Goal: Task Accomplishment & Management: Manage account settings

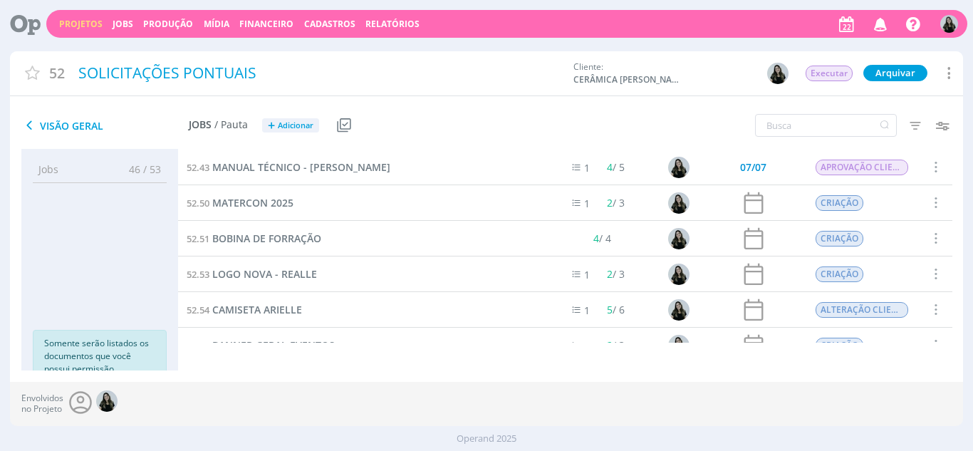
click at [80, 21] on link "Projetos" at bounding box center [80, 24] width 43 height 12
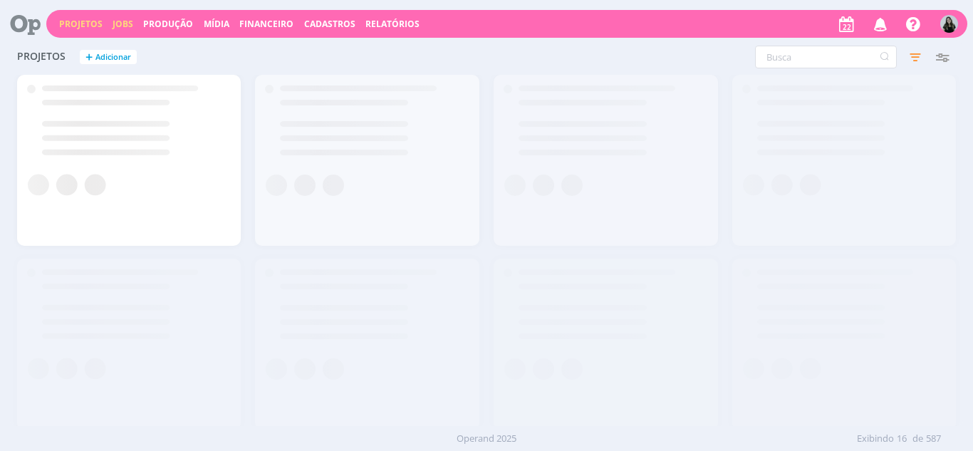
click at [124, 25] on link "Jobs" at bounding box center [123, 24] width 21 height 12
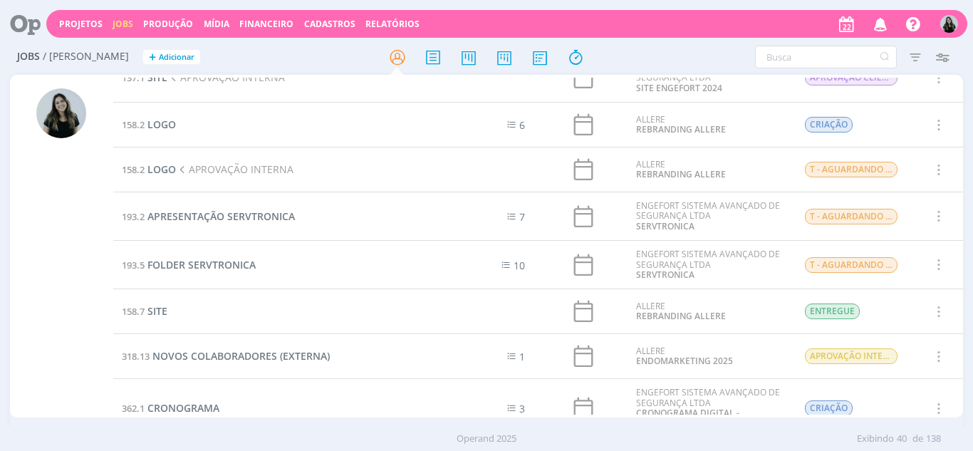
scroll to position [1002, 0]
click at [877, 28] on icon "button" at bounding box center [881, 23] width 25 height 24
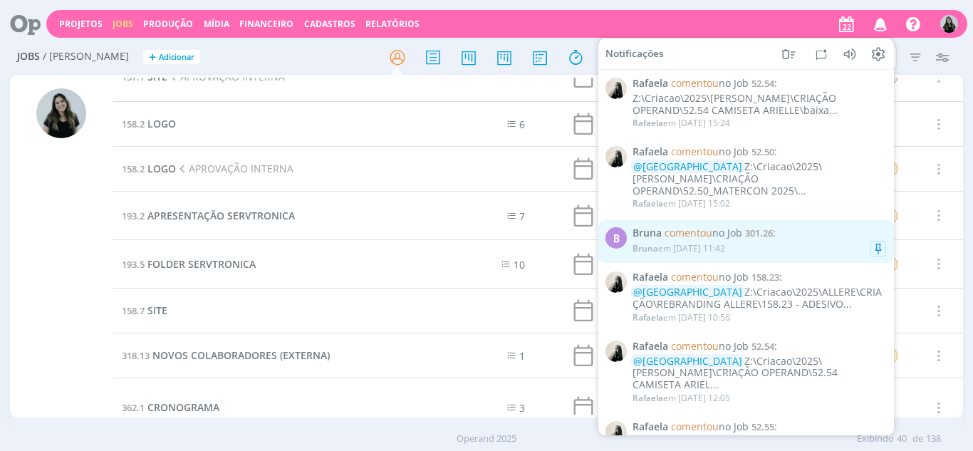
click at [737, 225] on span "comentou no Job" at bounding box center [704, 232] width 78 height 14
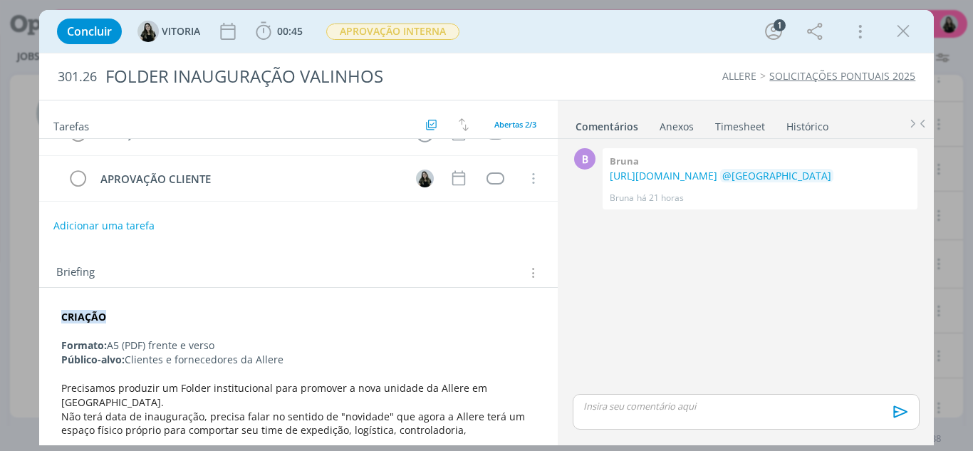
scroll to position [52, 0]
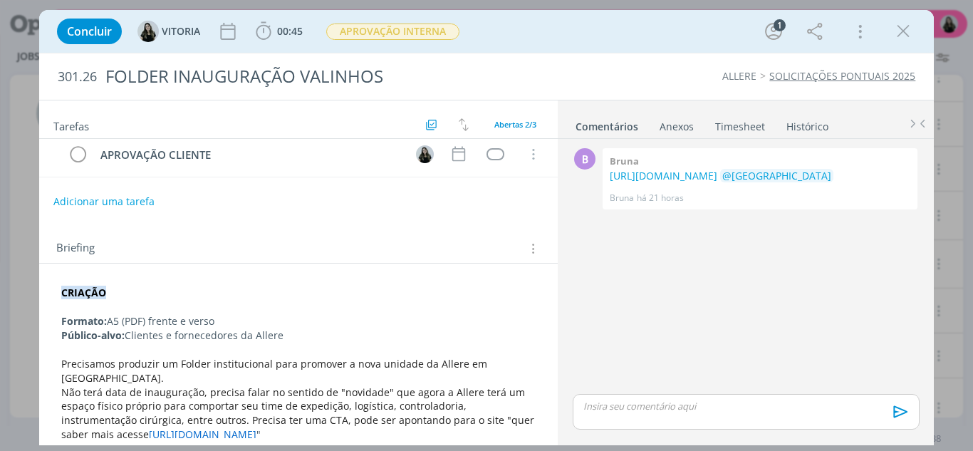
click at [264, 425] on p "Não terá data de inauguração, precisa falar no sentido de "novidade" que agora …" at bounding box center [298, 413] width 475 height 57
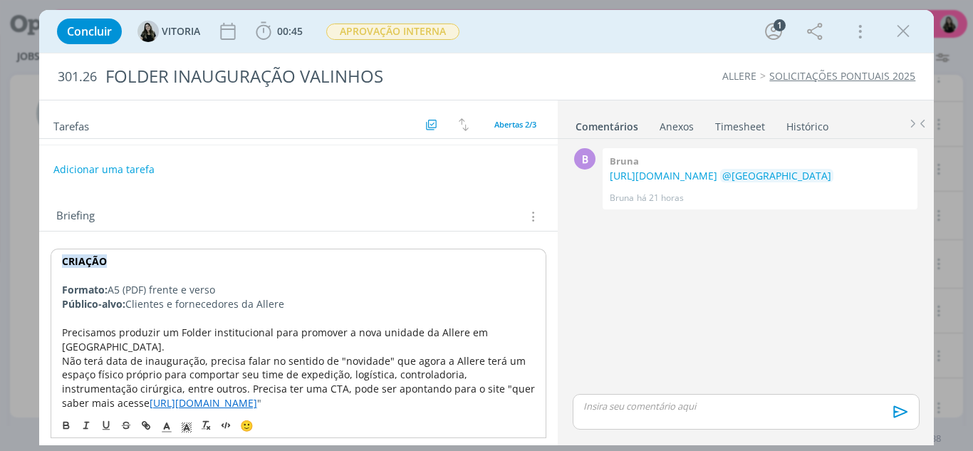
scroll to position [123, 0]
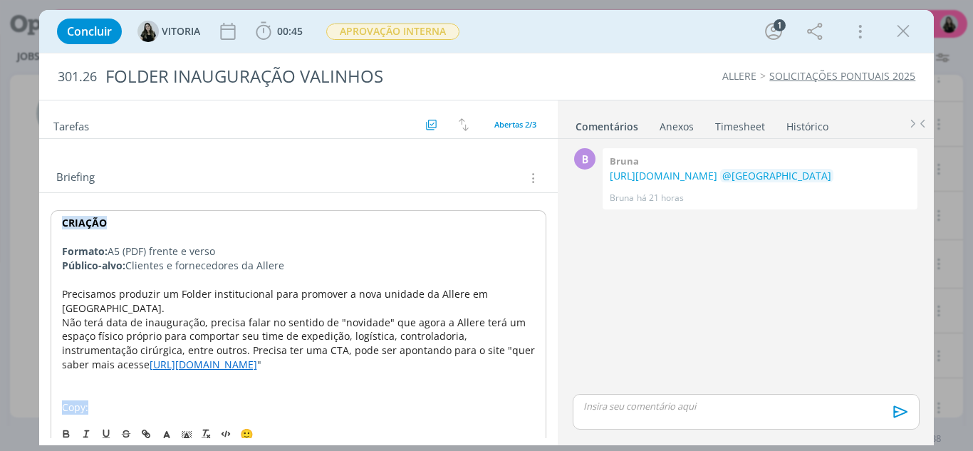
drag, startPoint x: 93, startPoint y: 395, endPoint x: 41, endPoint y: 400, distance: 51.6
click at [41, 400] on div "CRIAÇÃO Formato: A5 (PDF) frente e verso Público-alvo: Clientes e fornecedores …" at bounding box center [298, 322] width 519 height 259
click at [64, 425] on button "dialog" at bounding box center [67, 433] width 20 height 17
click at [169, 430] on icon "dialog" at bounding box center [166, 436] width 13 height 13
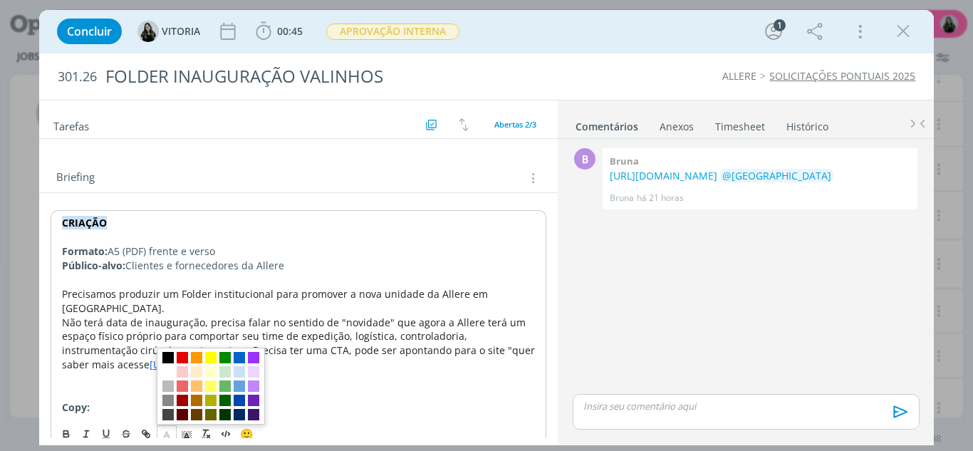
click at [162, 352] on span "dialog" at bounding box center [167, 357] width 11 height 11
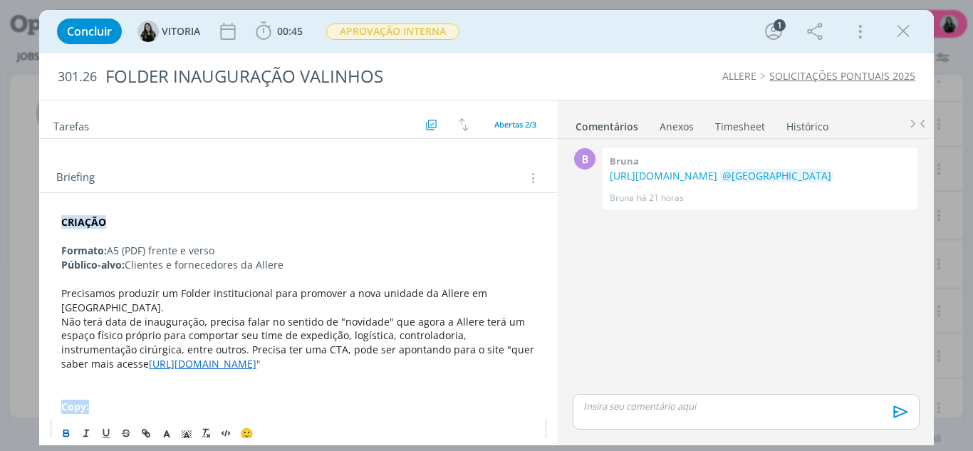
scroll to position [122, 0]
click at [157, 400] on p "Copy:" at bounding box center [298, 407] width 475 height 14
click at [71, 415] on p "﻿" at bounding box center [298, 422] width 475 height 14
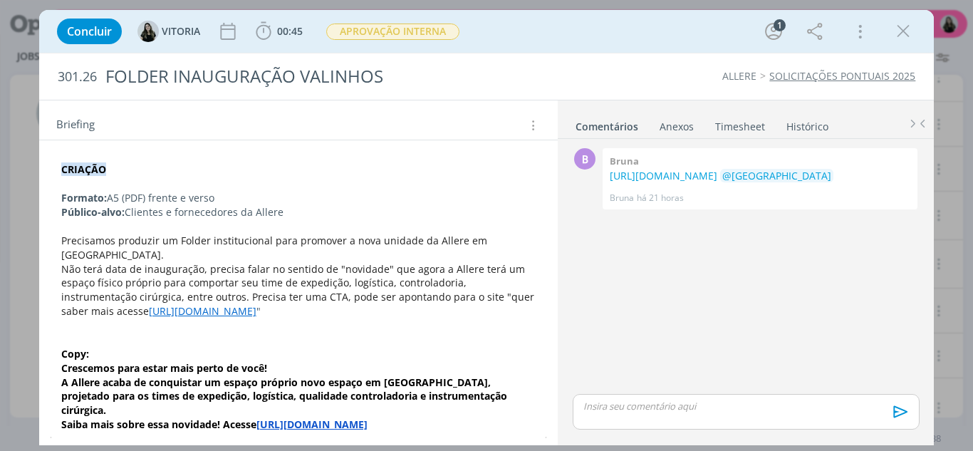
scroll to position [178, 0]
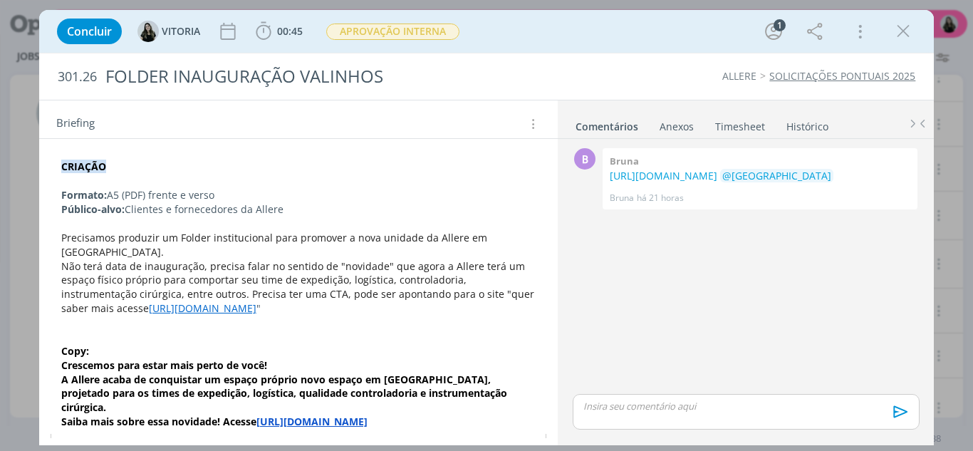
drag, startPoint x: 310, startPoint y: 385, endPoint x: 59, endPoint y: 356, distance: 252.5
click at [59, 356] on div "CRIAÇÃO Formato: A5 (PDF) frente e verso Público-alvo: Clientes e fornecedores …" at bounding box center [299, 294] width 497 height 279
click at [69, 442] on icon "dialog" at bounding box center [66, 447] width 11 height 11
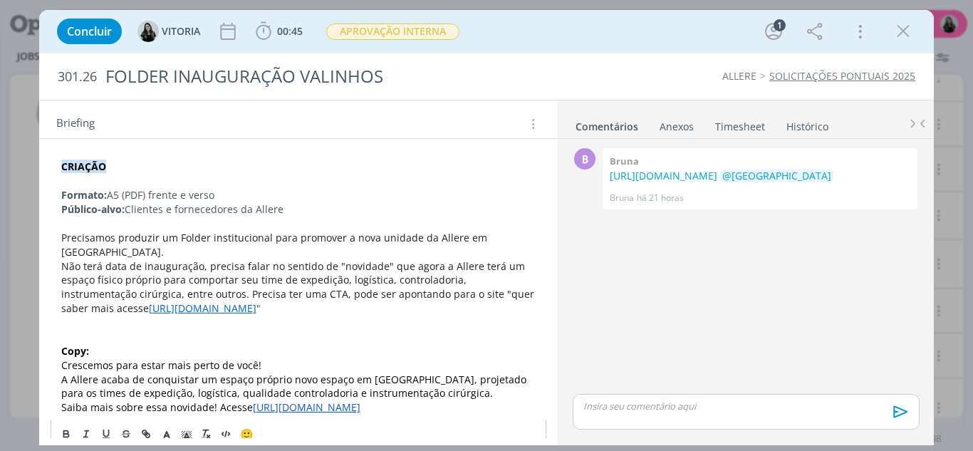
click at [207, 358] on span "Crescemos para estar mais perto de você!" at bounding box center [161, 365] width 200 height 14
click at [122, 358] on span "Crescemos para estar mais perto de você!" at bounding box center [161, 365] width 200 height 14
click at [113, 344] on p "Copy:" at bounding box center [298, 351] width 475 height 14
drag, startPoint x: 262, startPoint y: 360, endPoint x: 215, endPoint y: 361, distance: 47.0
click at [215, 373] on span "A Allere acaba de conquistar um espaço próprio novo espaço em Valinhos, projeta…" at bounding box center [295, 387] width 468 height 28
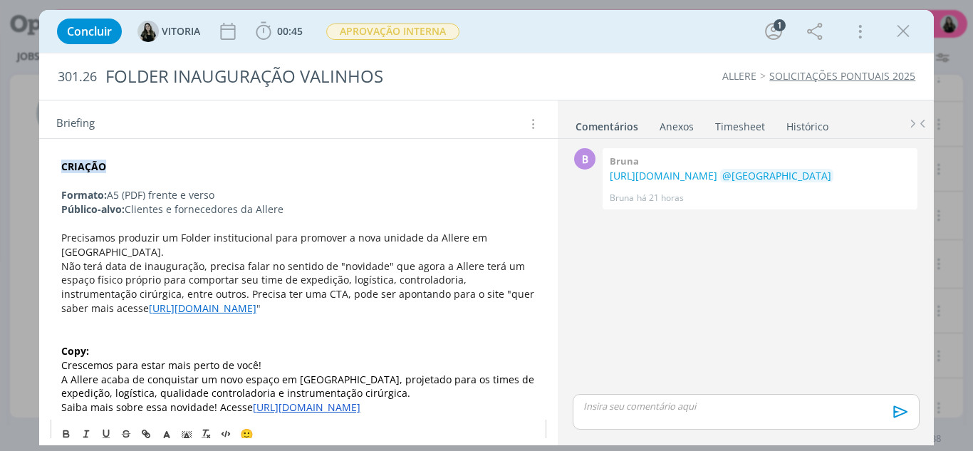
click at [157, 384] on span "A Allere acaba de conquistar um novo espaço em Valinhos, projetado para os time…" at bounding box center [299, 387] width 476 height 28
click at [386, 400] on p "Saiba mais sobre essa novidade! Acesse https://grupoallere.com.br/" at bounding box center [298, 407] width 475 height 14
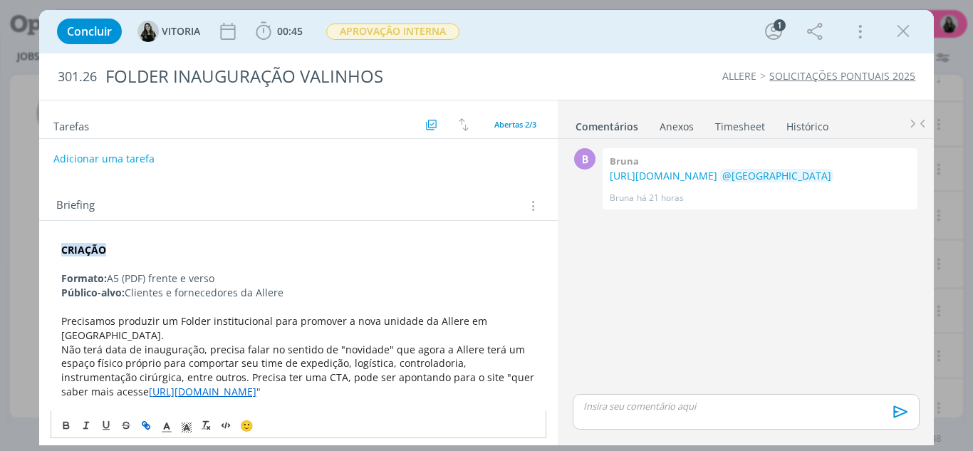
scroll to position [0, 0]
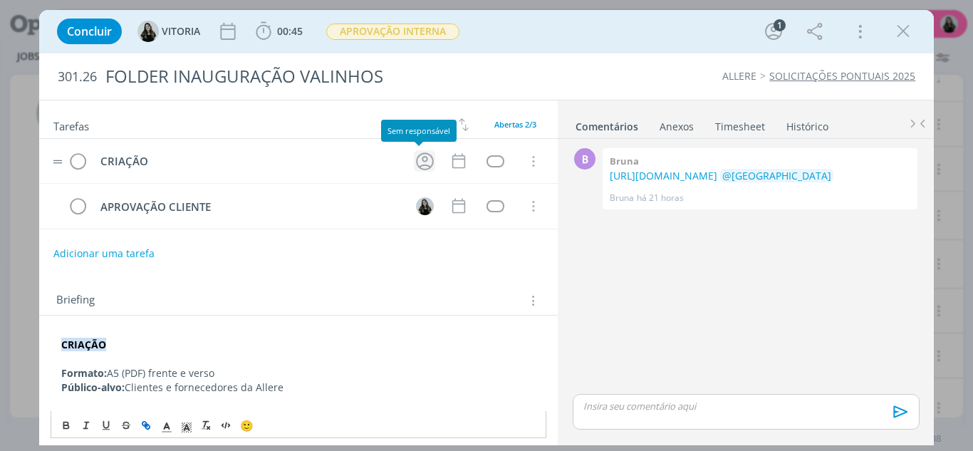
click at [415, 163] on icon "dialog" at bounding box center [425, 161] width 22 height 22
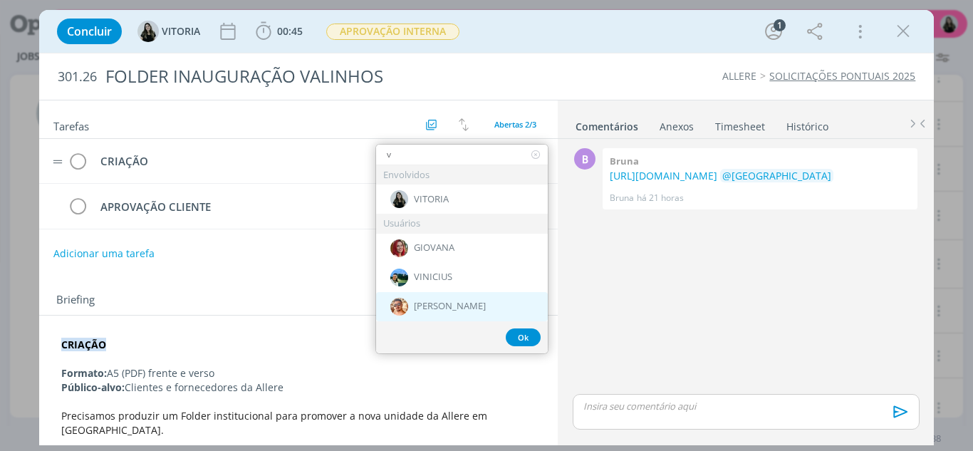
type input "v"
click at [445, 316] on div "[PERSON_NAME]" at bounding box center [462, 306] width 172 height 29
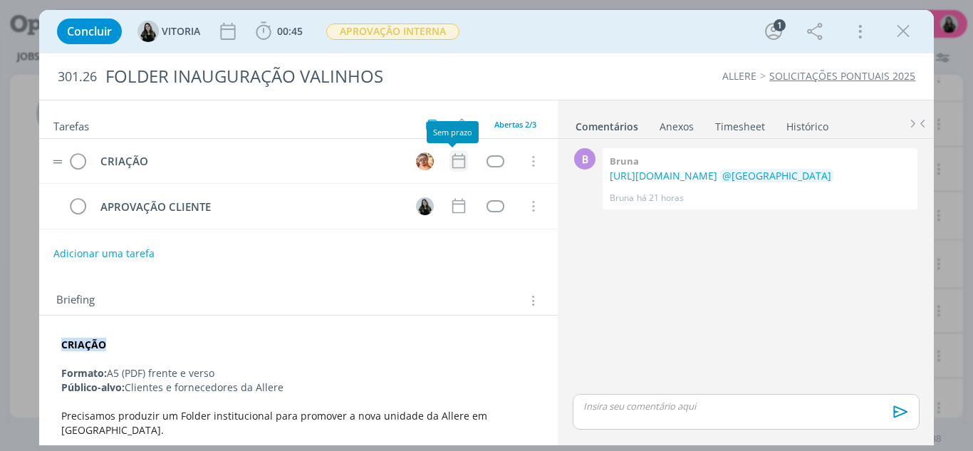
click at [452, 155] on icon "dialog" at bounding box center [459, 161] width 19 height 19
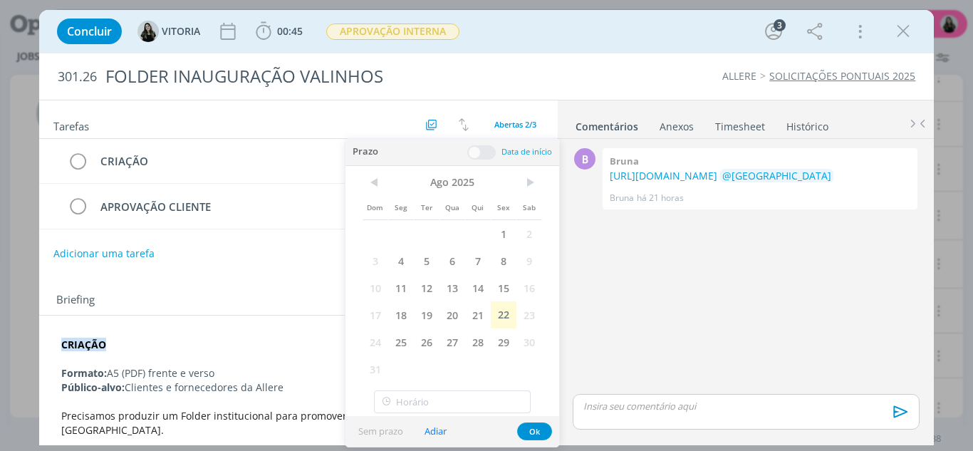
click at [278, 267] on div "Tarefas Usar Job de template Criar template a partir deste job Visualizar Templ…" at bounding box center [298, 269] width 519 height 338
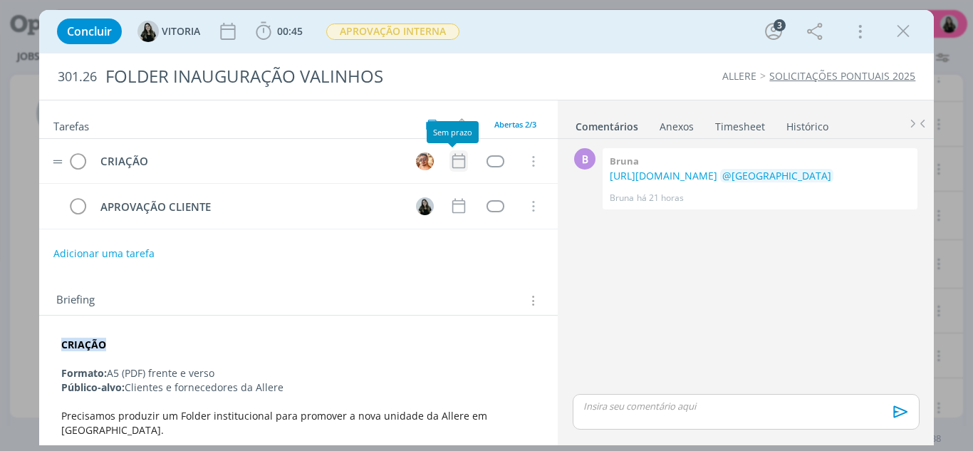
click at [460, 156] on icon "dialog" at bounding box center [459, 161] width 19 height 19
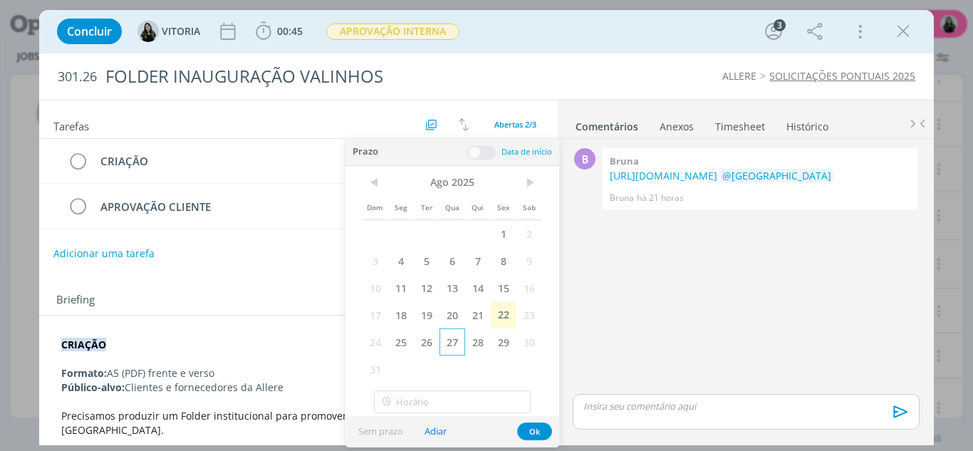
click at [450, 341] on span "27" at bounding box center [453, 341] width 26 height 27
click at [534, 428] on button "Ok" at bounding box center [534, 432] width 35 height 18
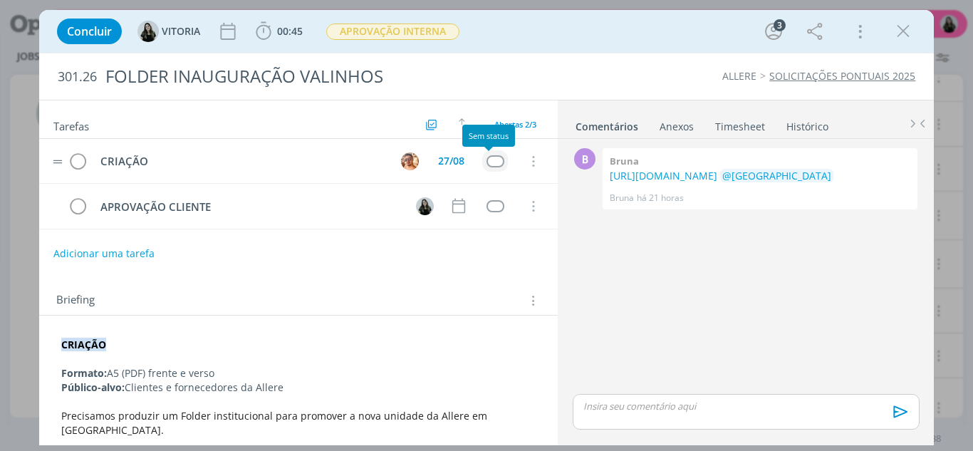
click at [491, 155] on div "dialog" at bounding box center [496, 161] width 18 height 12
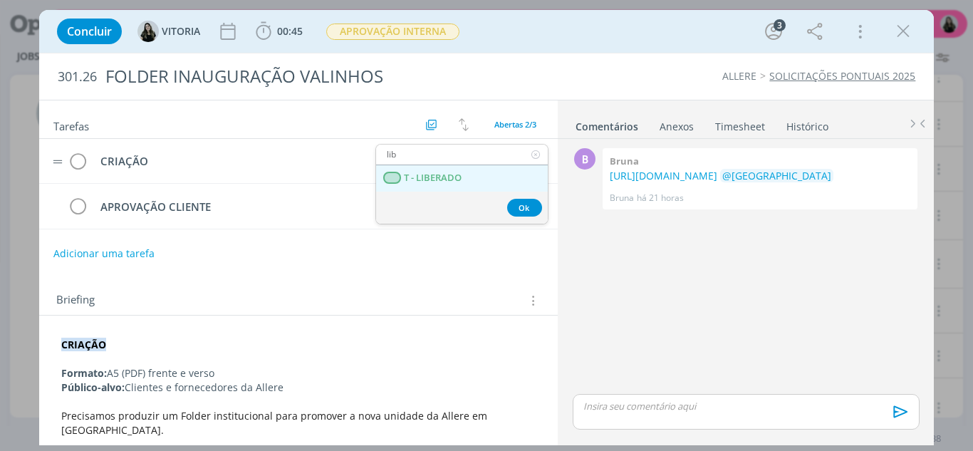
type input "lib"
click at [486, 170] on LIBERADO "T - LIBERADO" at bounding box center [462, 178] width 172 height 26
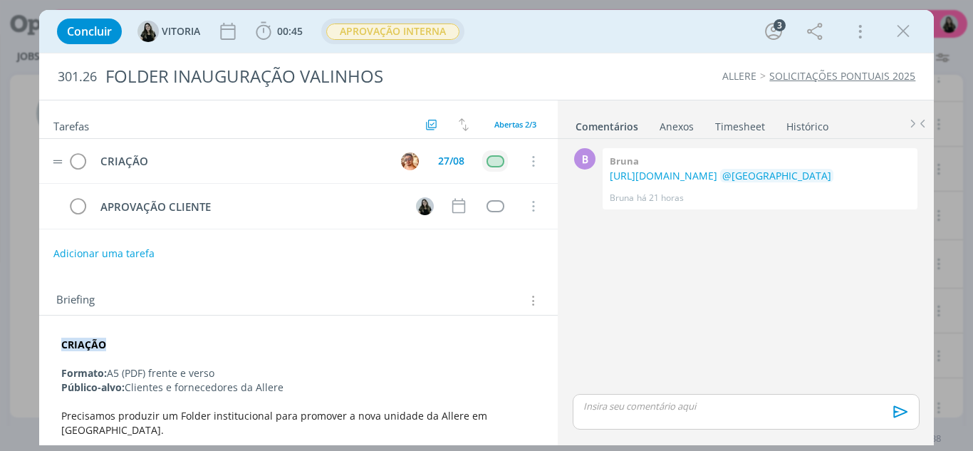
click at [402, 24] on span "APROVAÇÃO INTERNA" at bounding box center [392, 32] width 133 height 16
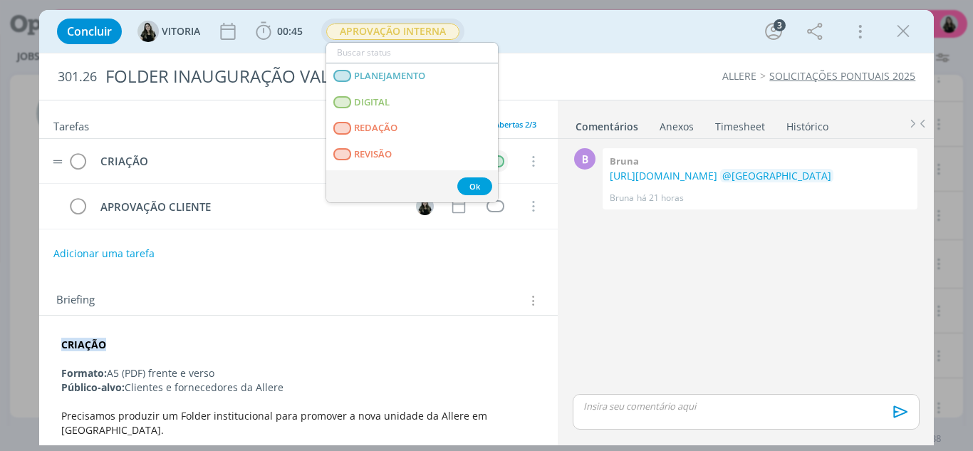
click at [372, 59] on input "dialog" at bounding box center [412, 53] width 172 height 20
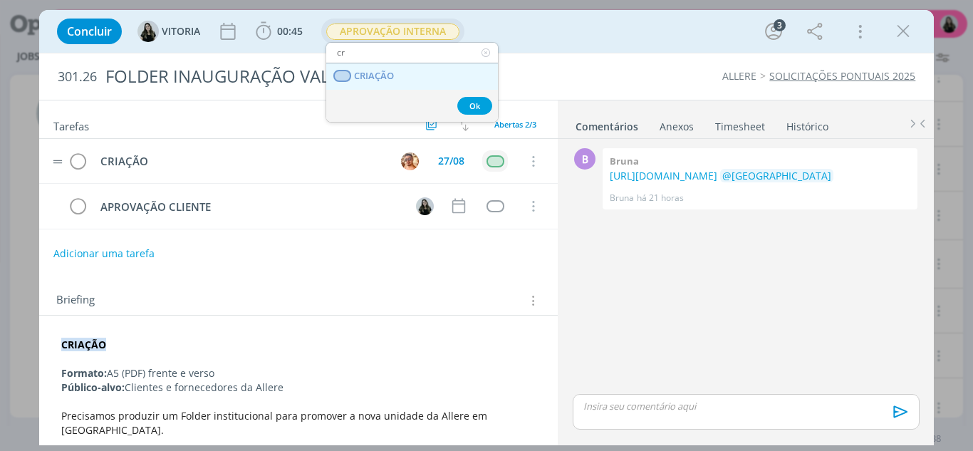
type input "cr"
click at [356, 83] on link "CRIAÇÃO" at bounding box center [412, 76] width 172 height 26
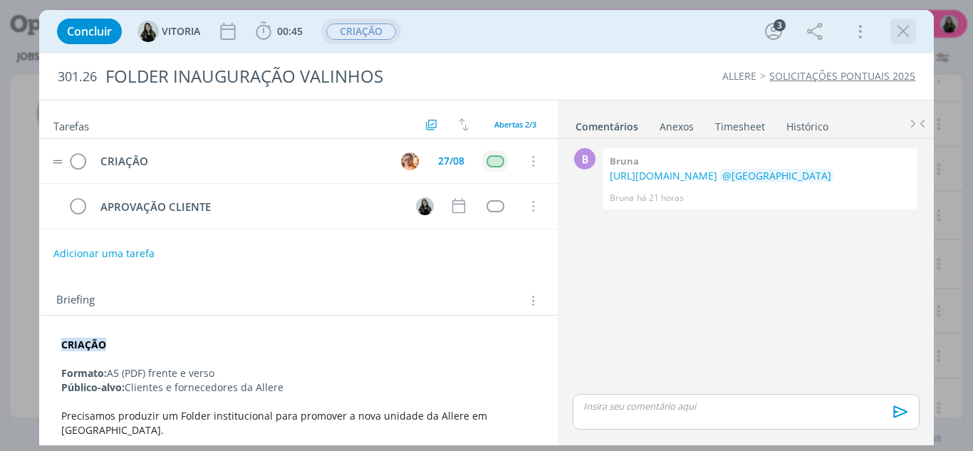
click at [905, 33] on icon "dialog" at bounding box center [903, 31] width 21 height 21
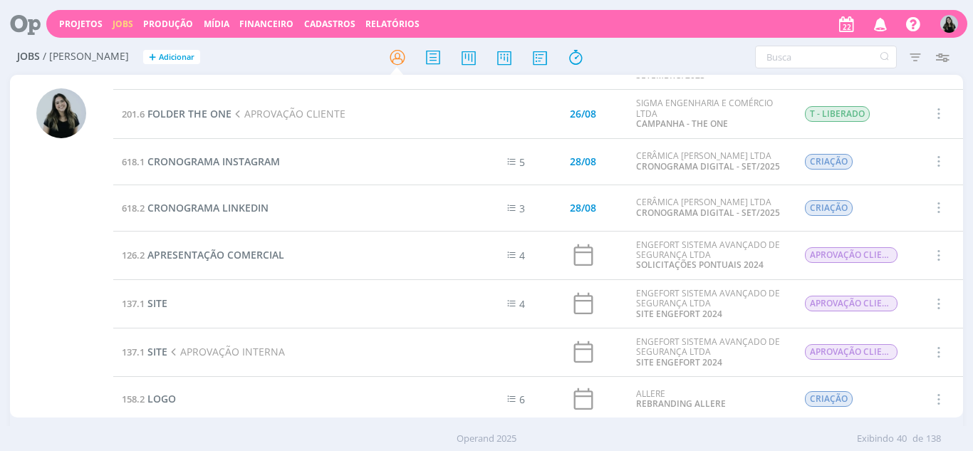
scroll to position [717, 0]
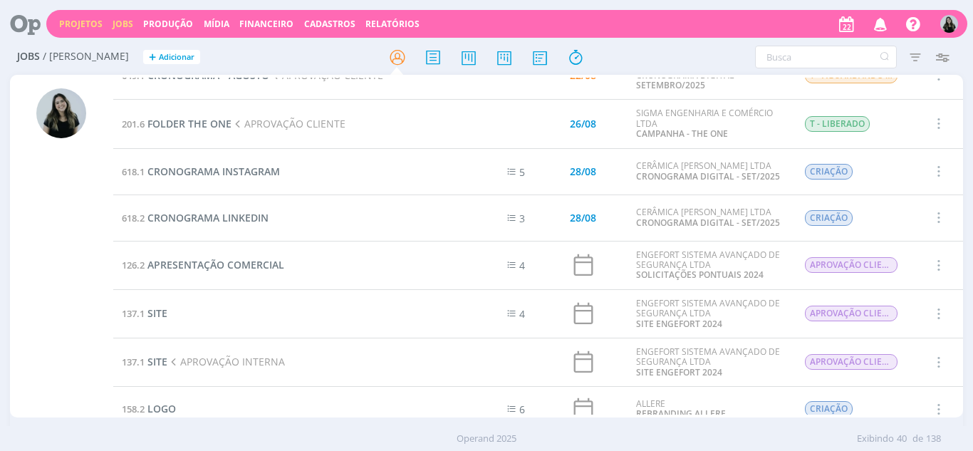
click at [70, 24] on link "Projetos" at bounding box center [80, 24] width 43 height 12
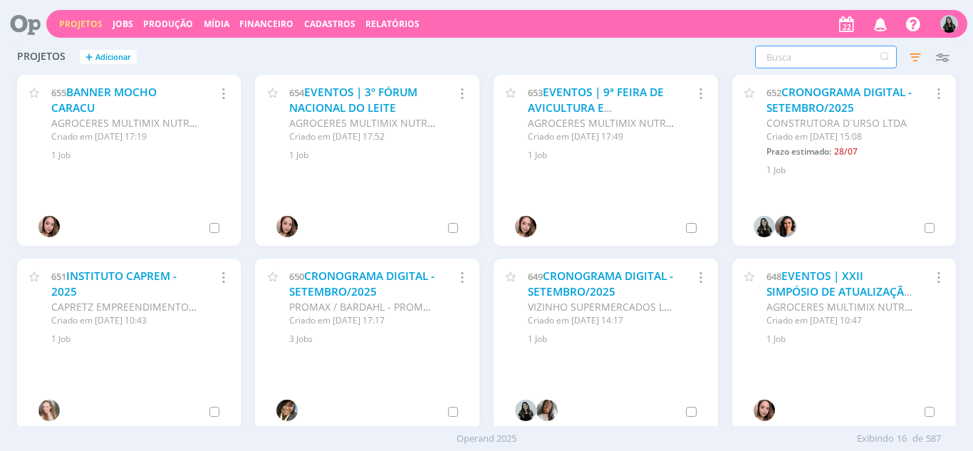
click at [804, 51] on input "text" at bounding box center [826, 57] width 142 height 23
type input "sigma"
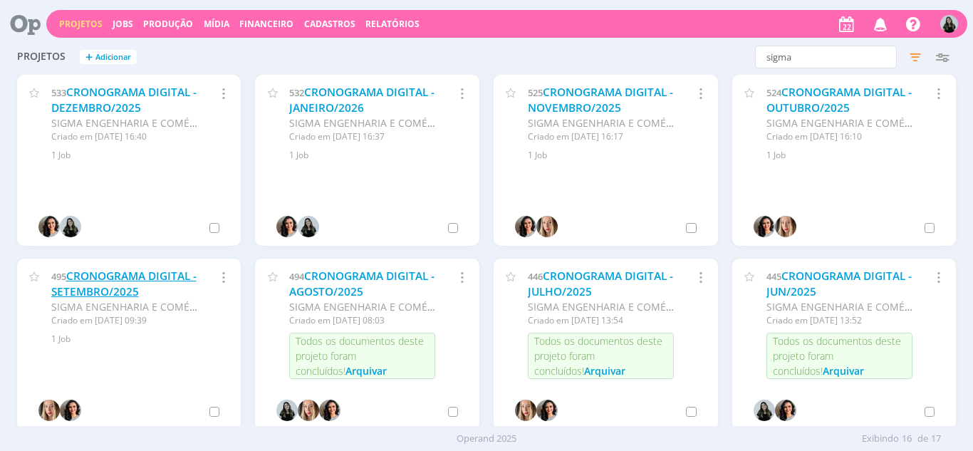
click at [159, 269] on link "CRONOGRAMA DIGITAL - SETEMBRO/2025" at bounding box center [123, 284] width 145 height 31
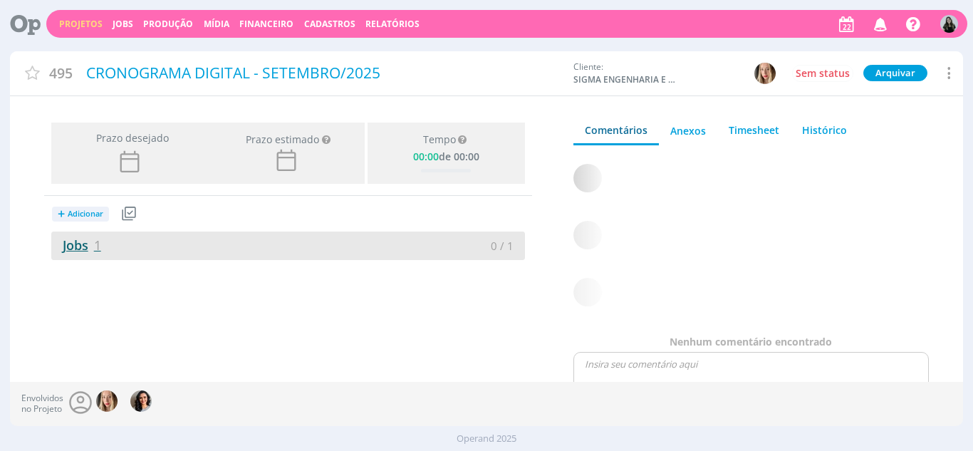
click at [72, 247] on link "Jobs 1" at bounding box center [76, 245] width 50 height 17
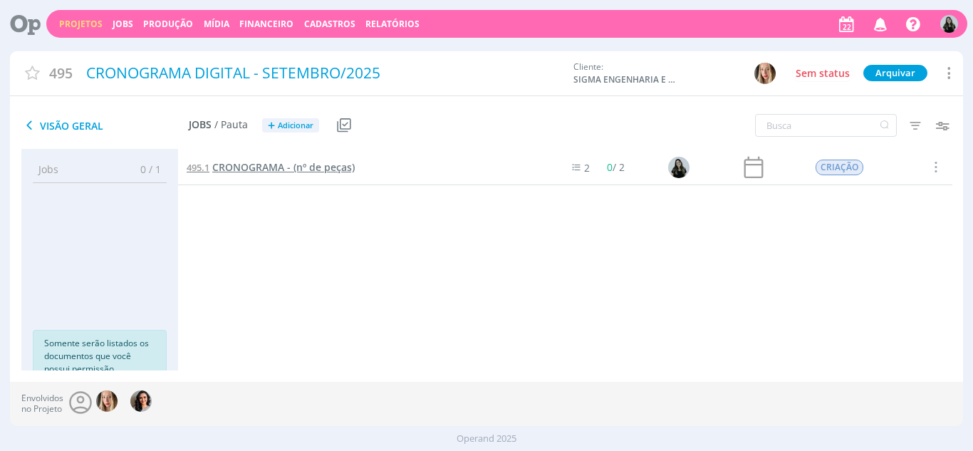
click at [321, 172] on span "CRONOGRAMA - (nº de peças)" at bounding box center [283, 167] width 143 height 14
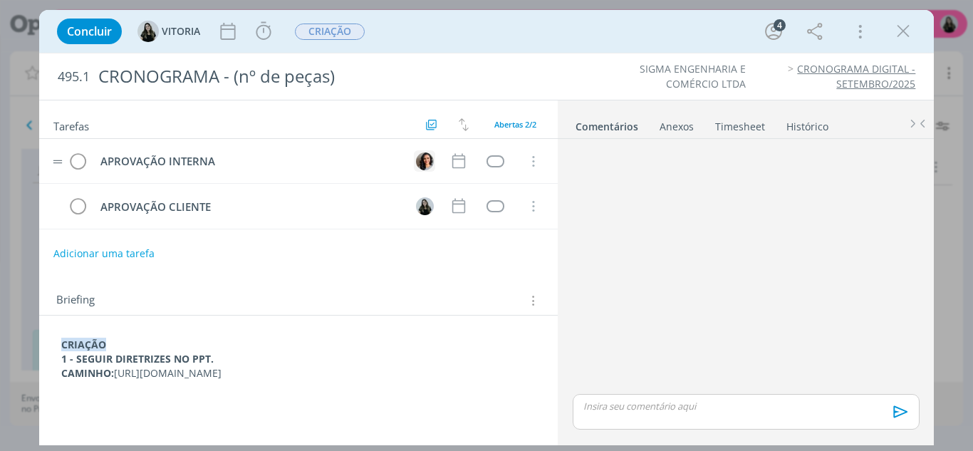
click at [434, 165] on button "dialog" at bounding box center [424, 160] width 21 height 21
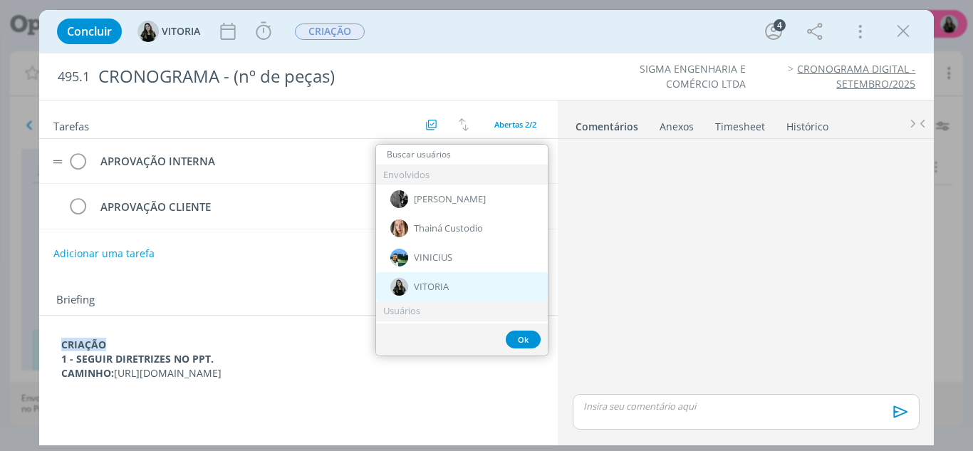
click at [442, 276] on div "VITORIA" at bounding box center [462, 286] width 172 height 29
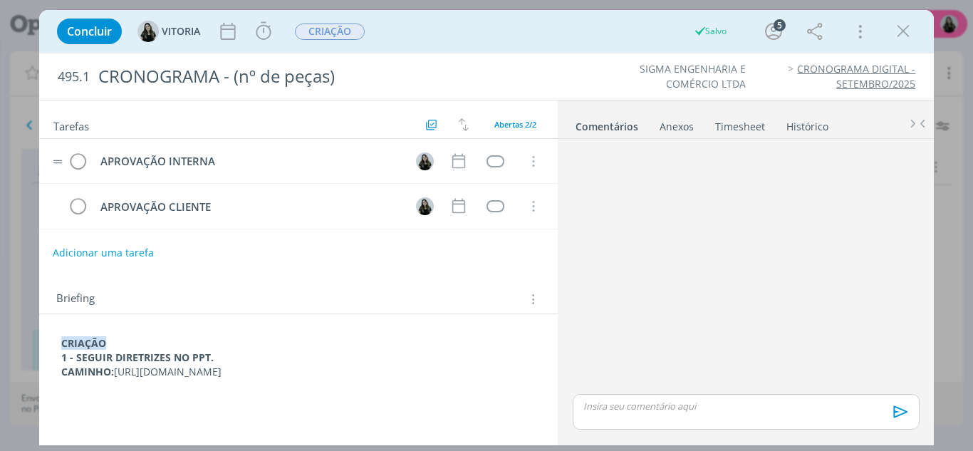
click at [135, 257] on button "Adicionar uma tarefa" at bounding box center [103, 253] width 101 height 24
type input "c"
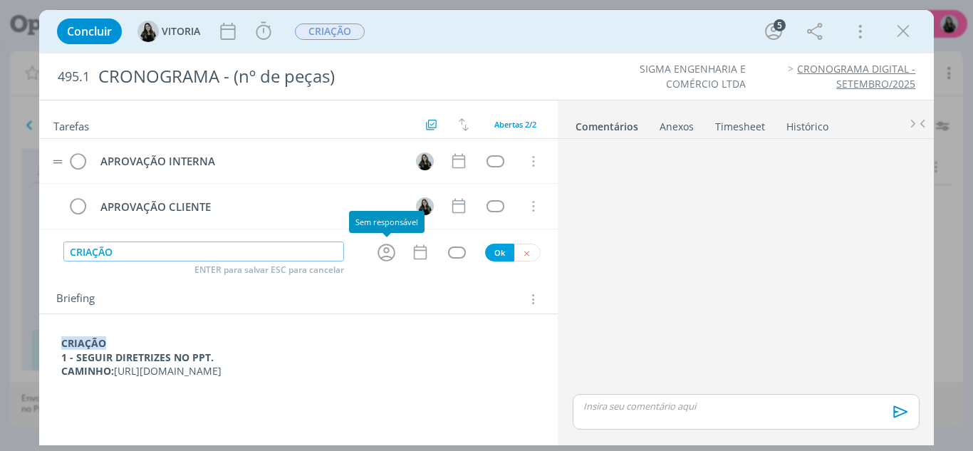
click at [385, 251] on icon "dialog" at bounding box center [387, 253] width 18 height 18
type input "CRIAÇÃO"
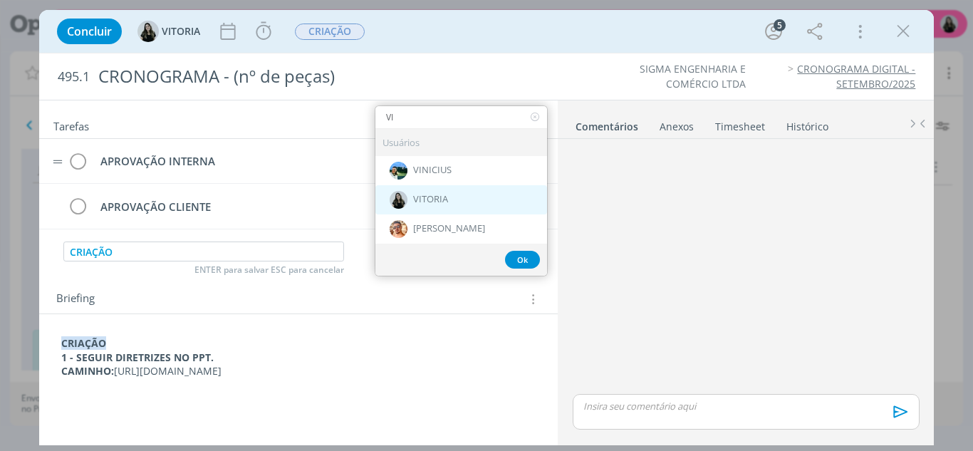
type input "VI"
click at [411, 193] on div "VITORIA" at bounding box center [462, 199] width 172 height 29
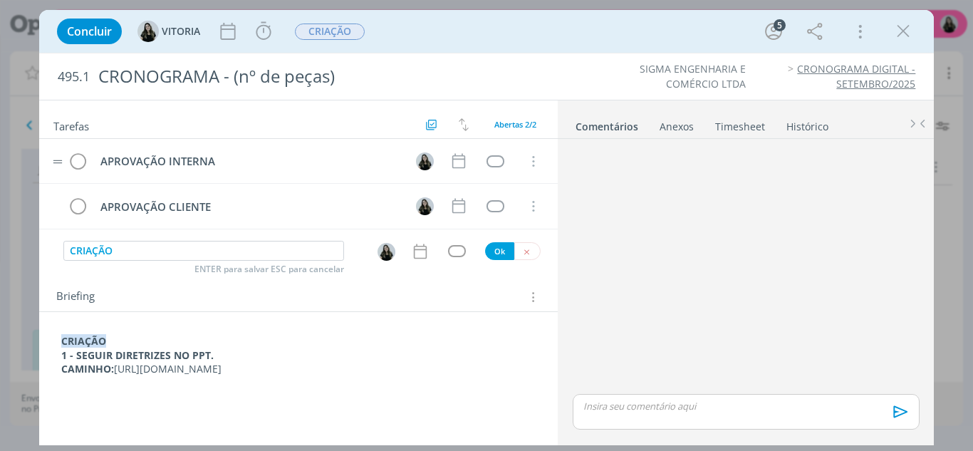
click at [397, 257] on div "dialog" at bounding box center [389, 251] width 24 height 19
click at [394, 257] on img "dialog" at bounding box center [387, 252] width 18 height 18
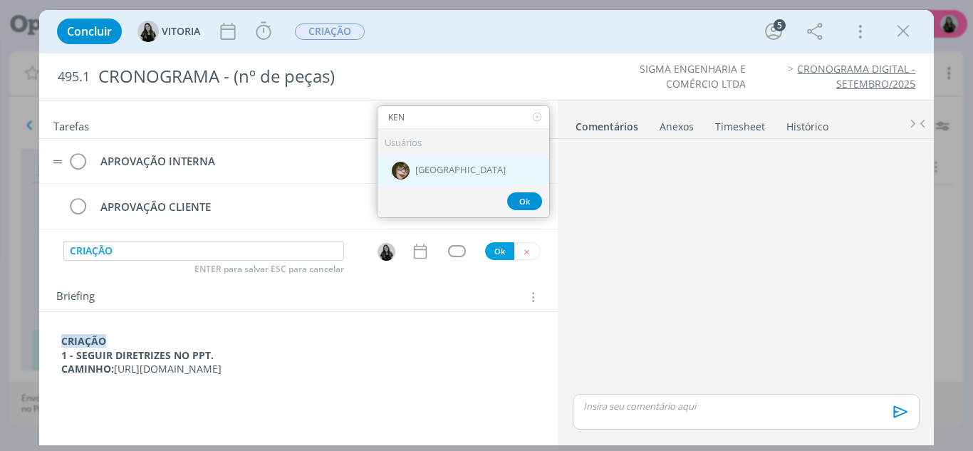
type input "KEN"
click at [423, 184] on div "[GEOGRAPHIC_DATA]" at bounding box center [464, 170] width 172 height 29
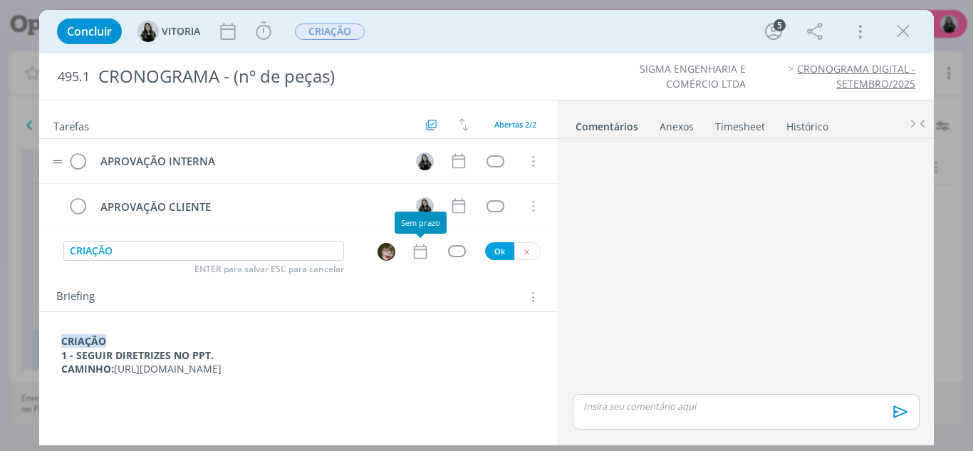
click at [423, 253] on icon "dialog" at bounding box center [420, 251] width 19 height 19
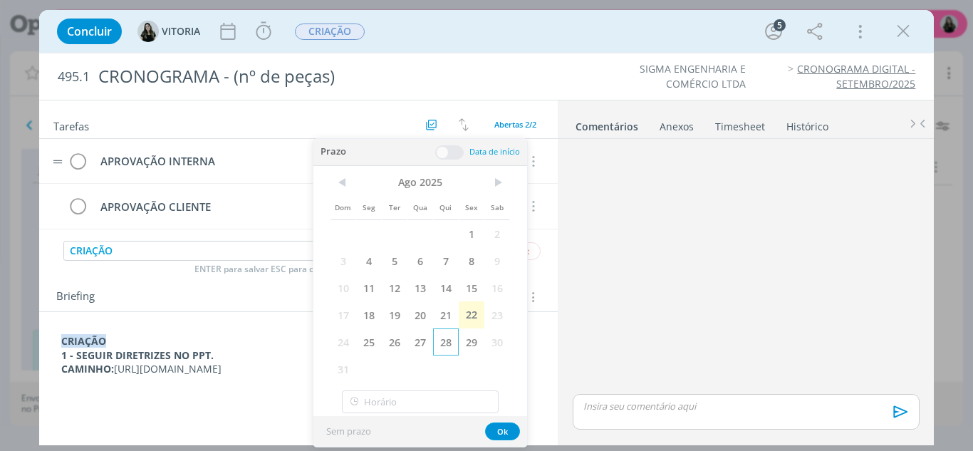
click at [441, 343] on span "28" at bounding box center [446, 341] width 26 height 27
click at [425, 344] on span "27" at bounding box center [421, 341] width 26 height 27
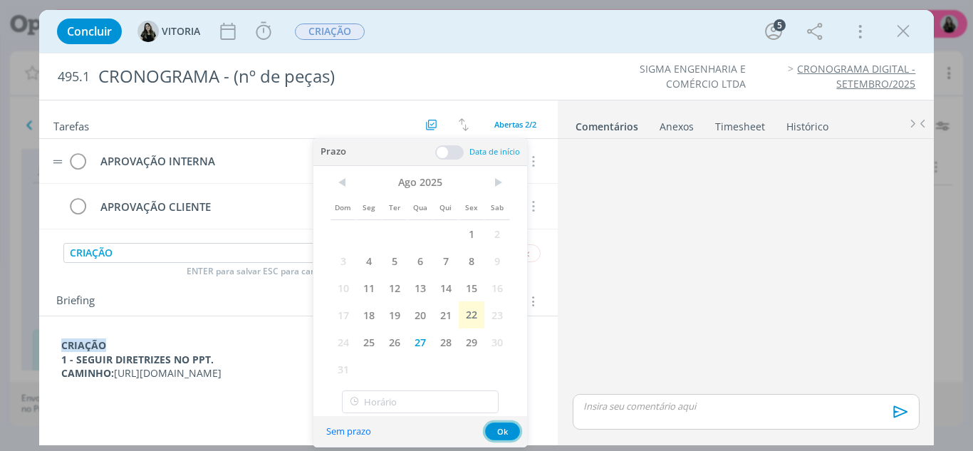
click at [498, 433] on button "Ok" at bounding box center [502, 432] width 35 height 18
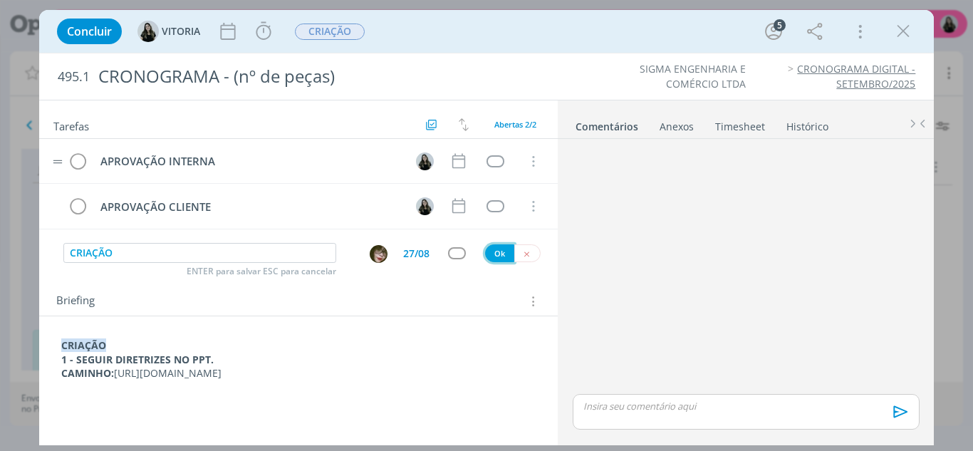
click at [510, 251] on button "Ok" at bounding box center [499, 253] width 29 height 18
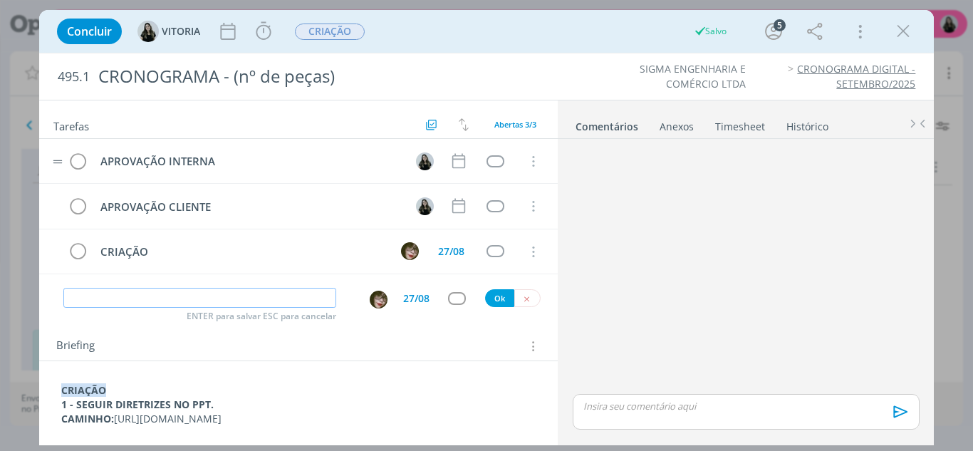
scroll to position [41, 0]
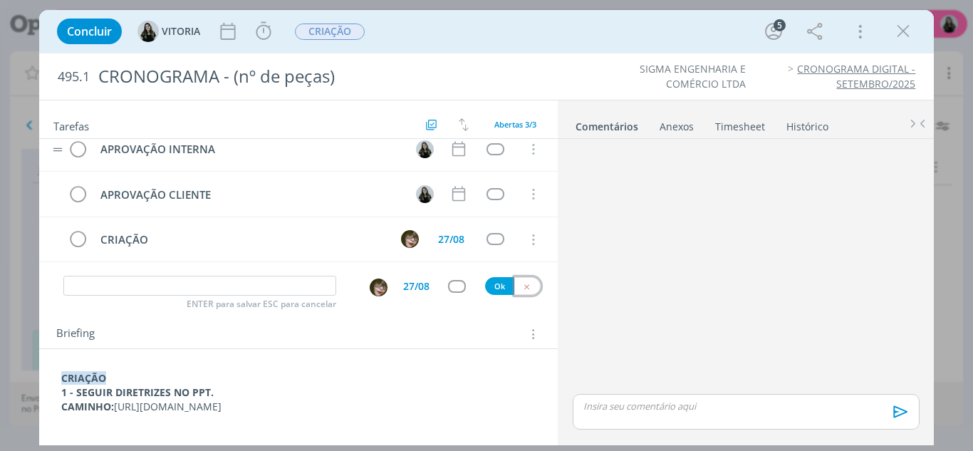
click at [523, 282] on icon "dialog" at bounding box center [526, 286] width 9 height 9
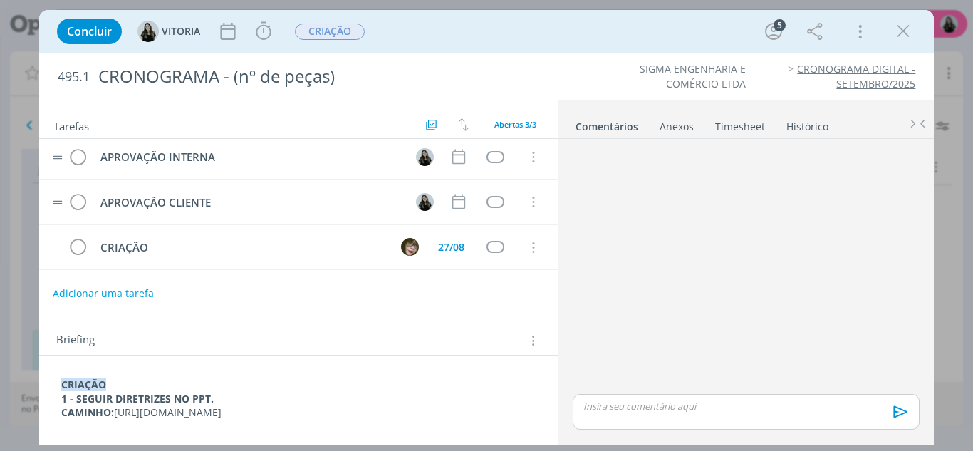
scroll to position [0, 0]
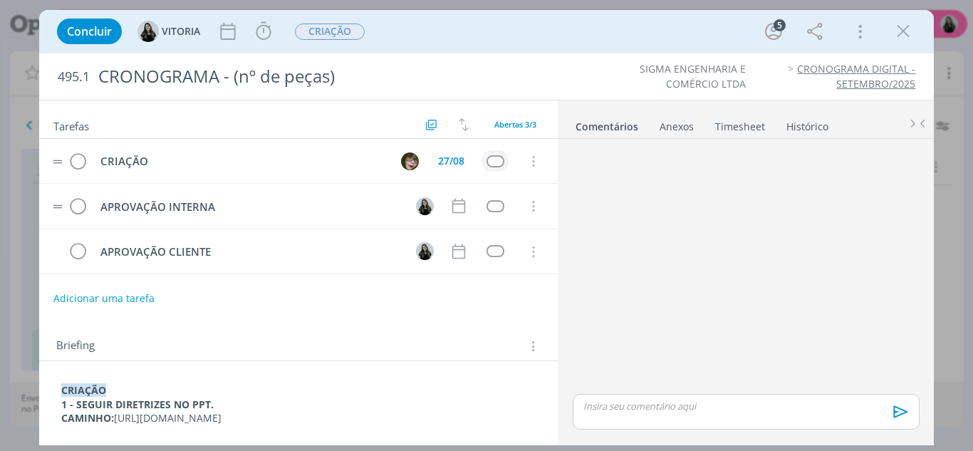
click at [494, 159] on div "dialog" at bounding box center [496, 161] width 18 height 12
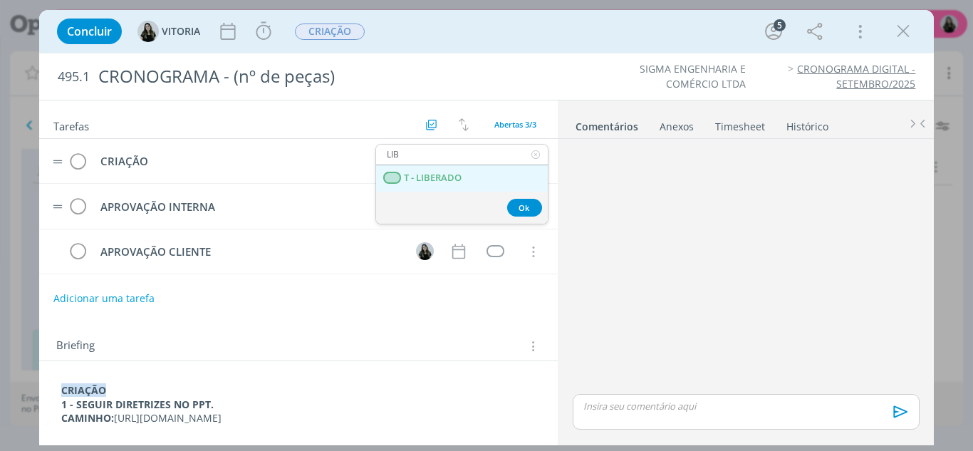
type input "LIB"
click at [497, 170] on LIBERADO "T - LIBERADO" at bounding box center [462, 178] width 172 height 26
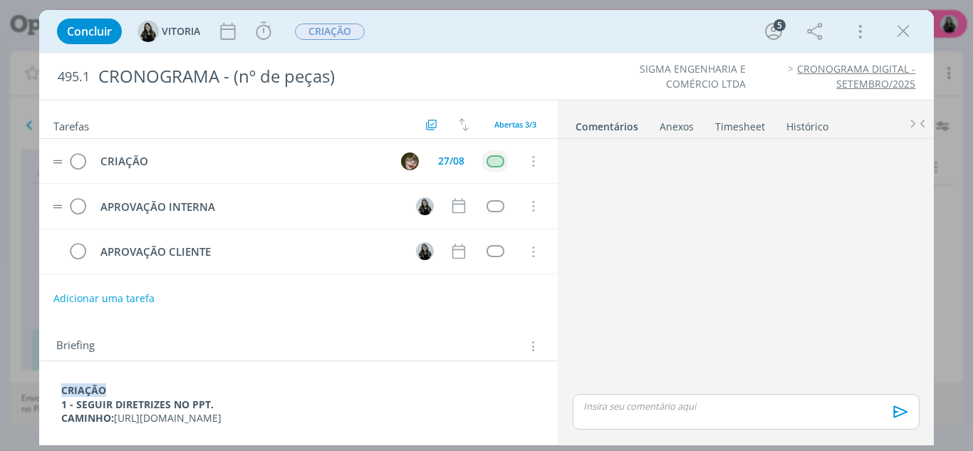
scroll to position [41, 0]
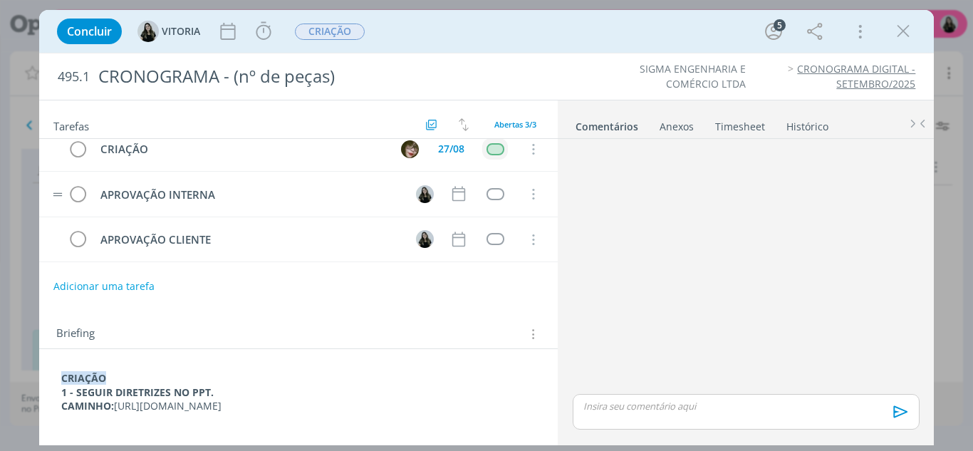
drag, startPoint x: 133, startPoint y: 415, endPoint x: 56, endPoint y: 400, distance: 77.7
click at [56, 400] on div "CRIAÇÃO 1 - SEGUIR DIRETRIZES NO PPT. CAMINHO: https://docs.google.com/presenta…" at bounding box center [299, 399] width 497 height 67
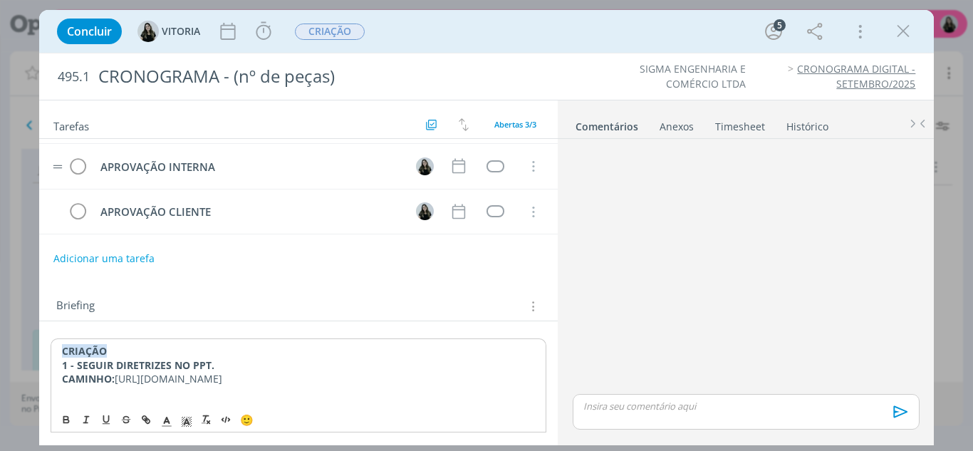
click at [56, 400] on div "CRIAÇÃO 1 - SEGUIR DIRETRIZES NO PPT. CAMINHO: https://docs.google.com/presenta…" at bounding box center [299, 372] width 497 height 68
drag, startPoint x: 56, startPoint y: 393, endPoint x: 147, endPoint y: 408, distance: 92.5
click at [147, 406] on div "CRIAÇÃO 1 - SEGUIR DIRETRIZES NO PPT. CAMINHO: https://docs.google.com/presenta…" at bounding box center [299, 372] width 497 height 68
copy p "https://docs.google.com/presentation/d/1EE55e6IsoVH5Uv4nD3KI3ogvOqEjmGcsl3Md9os…"
click at [145, 386] on p "CAMINHO: https://docs.google.com/presentation/d/1EE55e6IsoVH5Uv4nD3KI3ogvOqEjmG…" at bounding box center [298, 379] width 475 height 14
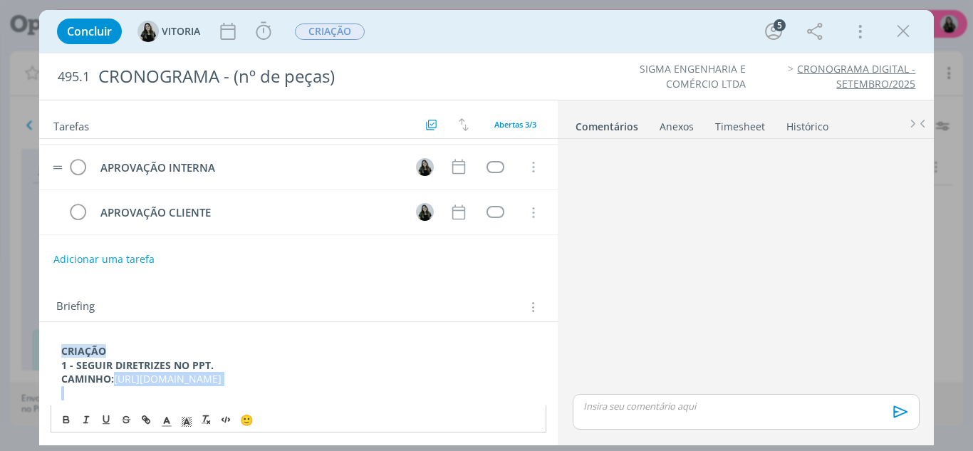
drag, startPoint x: 127, startPoint y: 410, endPoint x: 61, endPoint y: 393, distance: 67.6
click at [61, 386] on p "CAMINHO: https://docs.google.com/presentation/d/1EE55e6IsoVH5Uv4nD3KI3ogvOqEjmG…" at bounding box center [298, 379] width 475 height 14
click at [144, 424] on icon "dialog" at bounding box center [145, 419] width 11 height 11
type input "https://docs.google.com/presentation/d/1EE55e6IsoVH5Uv4nD3KI3ogvOqEjmGcsl3Md9os…"
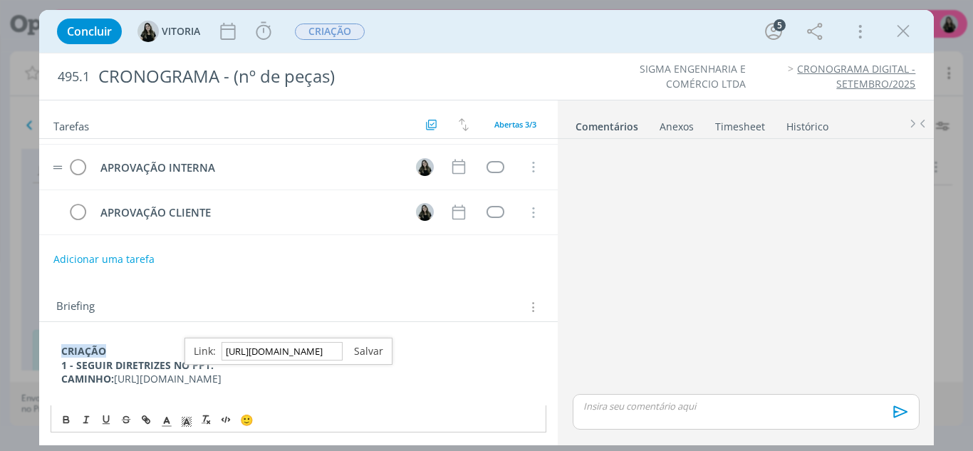
click at [367, 350] on link "dialog" at bounding box center [363, 351] width 41 height 14
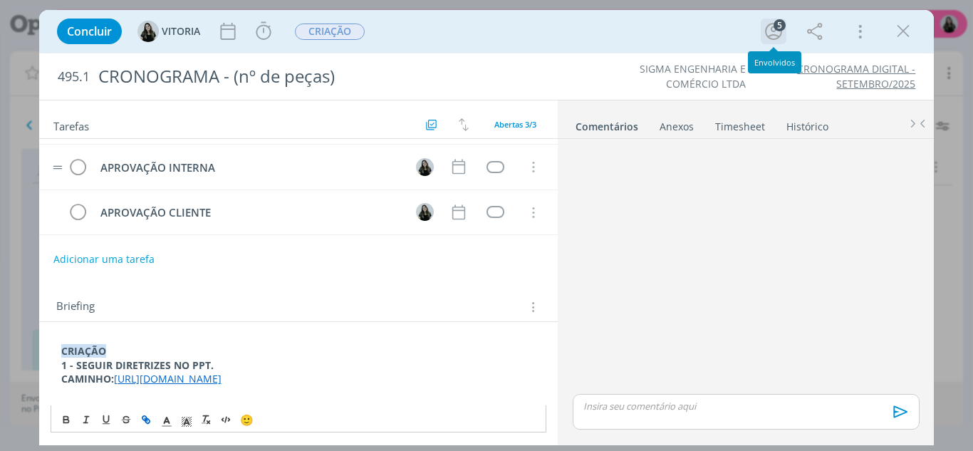
click at [772, 31] on icon "dialog" at bounding box center [773, 31] width 17 height 17
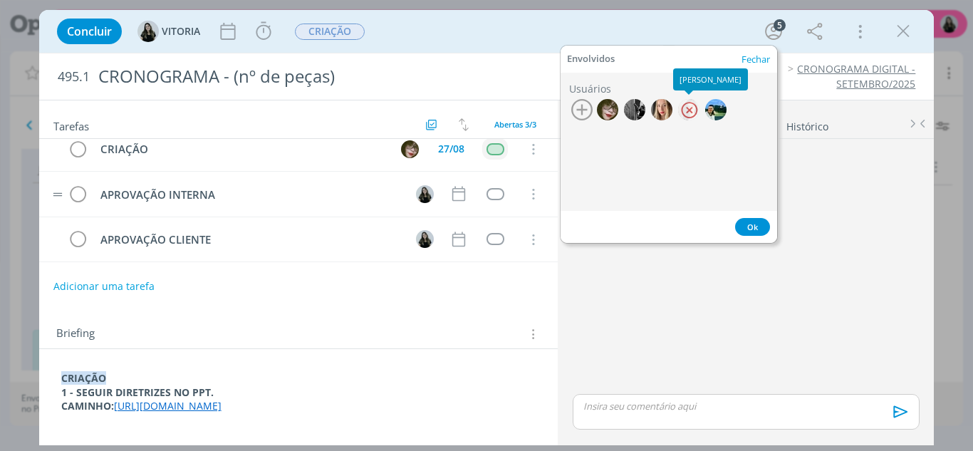
click at [691, 115] on div at bounding box center [688, 109] width 21 height 21
click at [693, 114] on div at bounding box center [688, 109] width 21 height 21
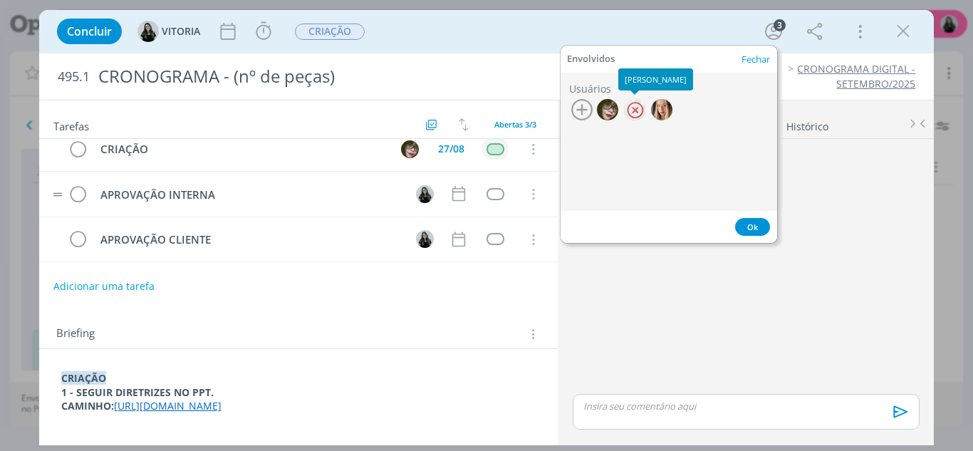
click at [628, 118] on div at bounding box center [634, 109] width 21 height 21
click at [638, 110] on div at bounding box center [634, 109] width 21 height 21
click at [579, 105] on icon "button" at bounding box center [581, 109] width 21 height 21
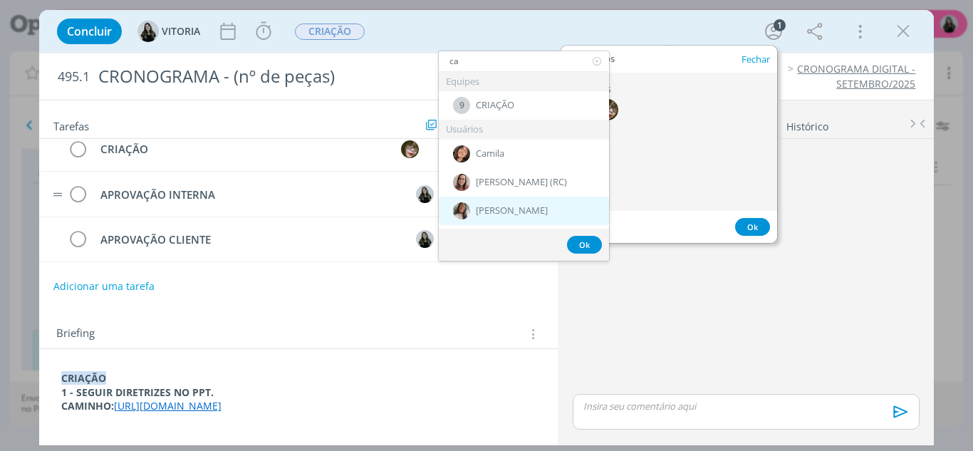
type input "ca"
click at [537, 199] on div "[PERSON_NAME]" at bounding box center [524, 211] width 170 height 29
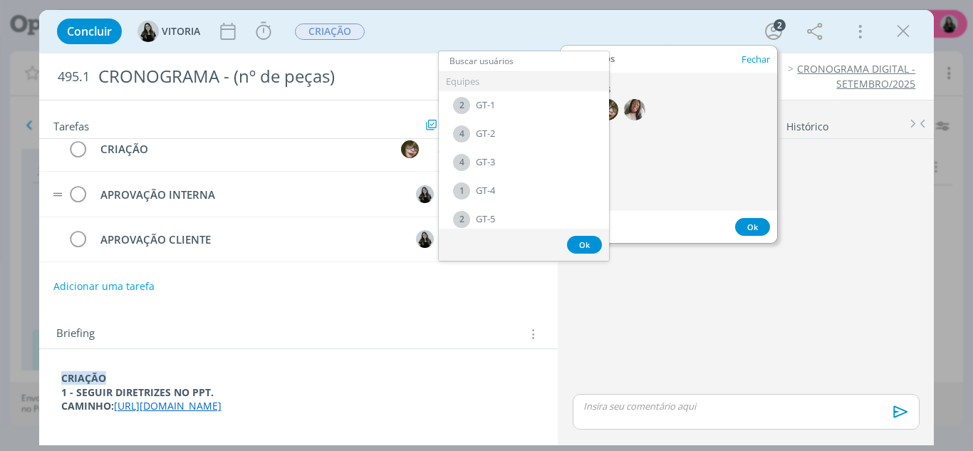
drag, startPoint x: 700, startPoint y: 110, endPoint x: 609, endPoint y: 120, distance: 91.0
click at [698, 111] on div "Equipes 2 GT-1 4 GT-2 4 GT-3 1 GT-4 2 GT-5 9 CRIAÇÃO 1 LR FILMES 5 DIGITAL Usuá…" at bounding box center [667, 111] width 197 height 24
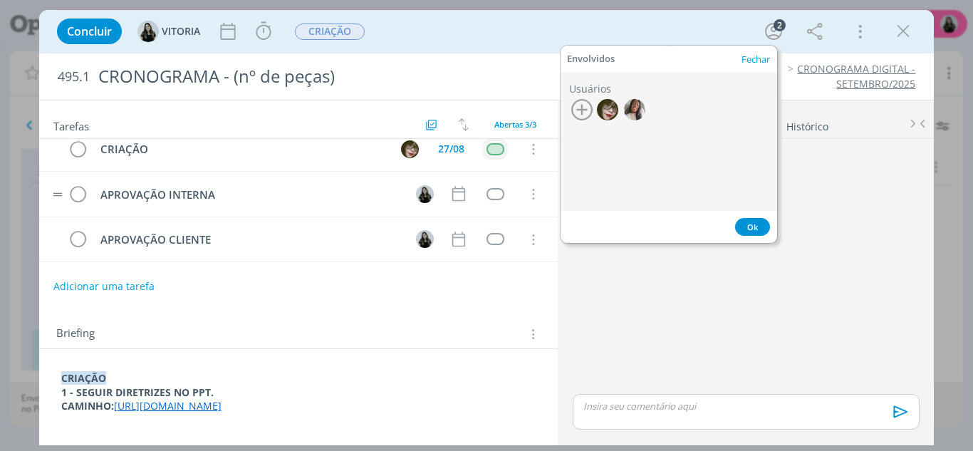
click at [578, 113] on icon "button" at bounding box center [581, 109] width 21 height 21
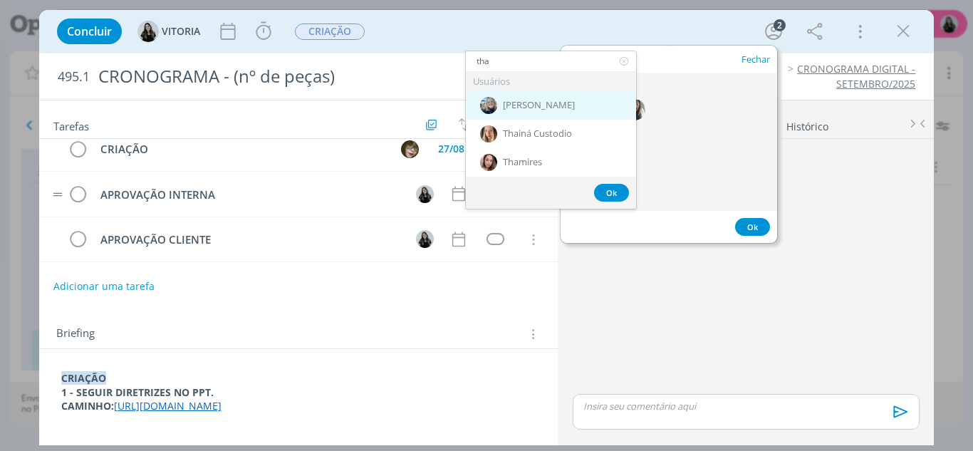
type input "tha"
click at [543, 112] on div "[PERSON_NAME]" at bounding box center [551, 105] width 170 height 29
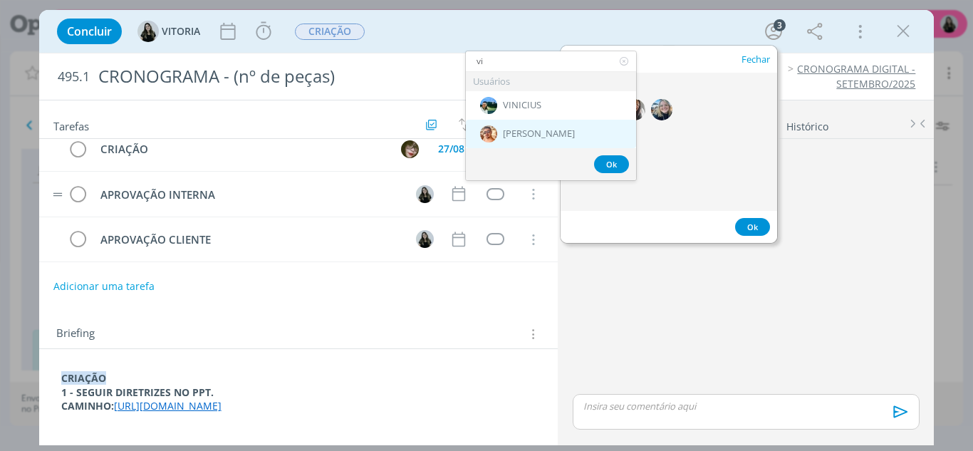
type input "vit"
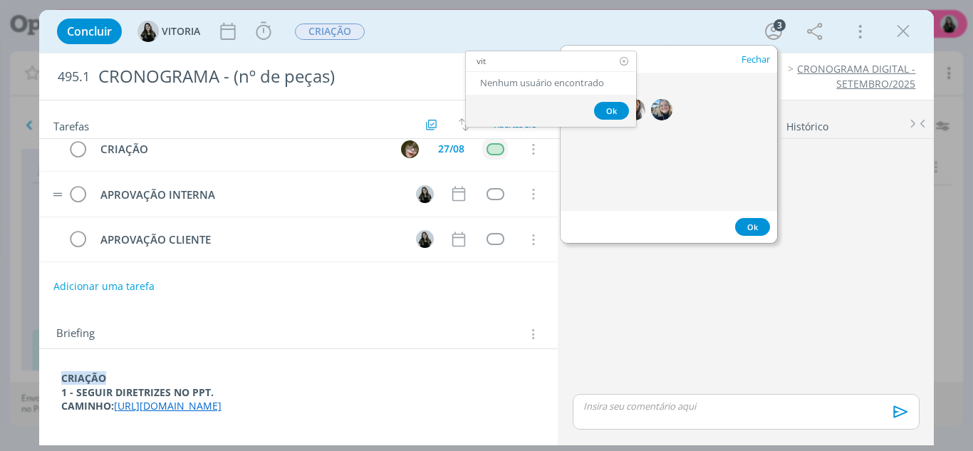
click at [621, 67] on icon at bounding box center [624, 61] width 18 height 20
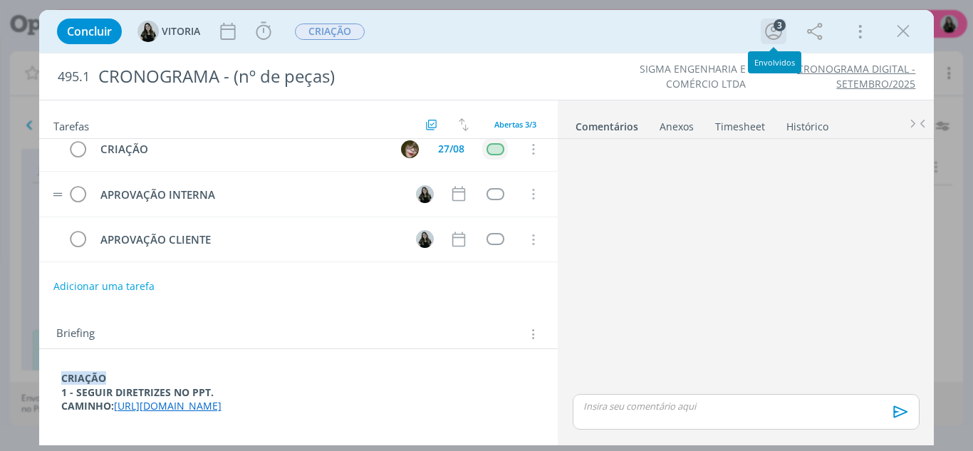
click at [775, 38] on icon "dialog" at bounding box center [773, 31] width 21 height 21
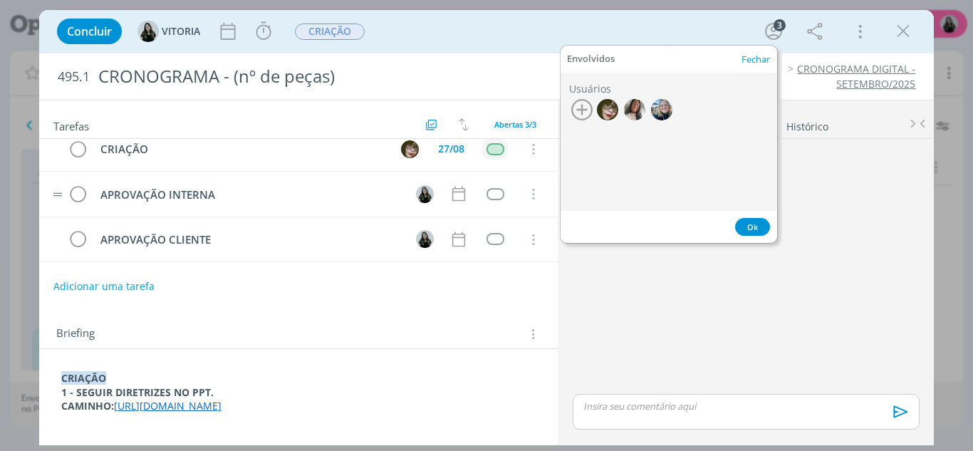
click at [376, 274] on div "Adicionar uma tarefa" at bounding box center [298, 287] width 519 height 26
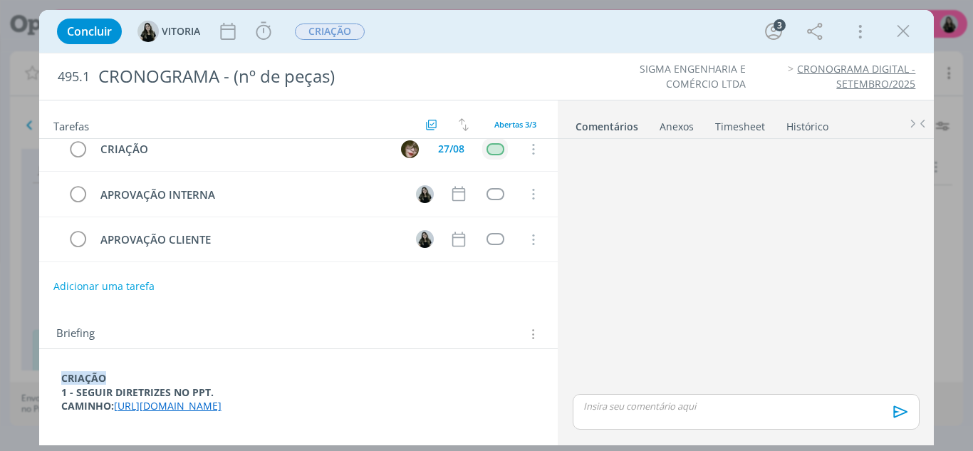
drag, startPoint x: 123, startPoint y: 405, endPoint x: 44, endPoint y: 397, distance: 79.5
click at [44, 397] on div "CRIAÇÃO 1 - SEGUIR DIRETRIZES NO PPT. CAMINHO: https://docs.google.com/presenta…" at bounding box center [298, 394] width 519 height 90
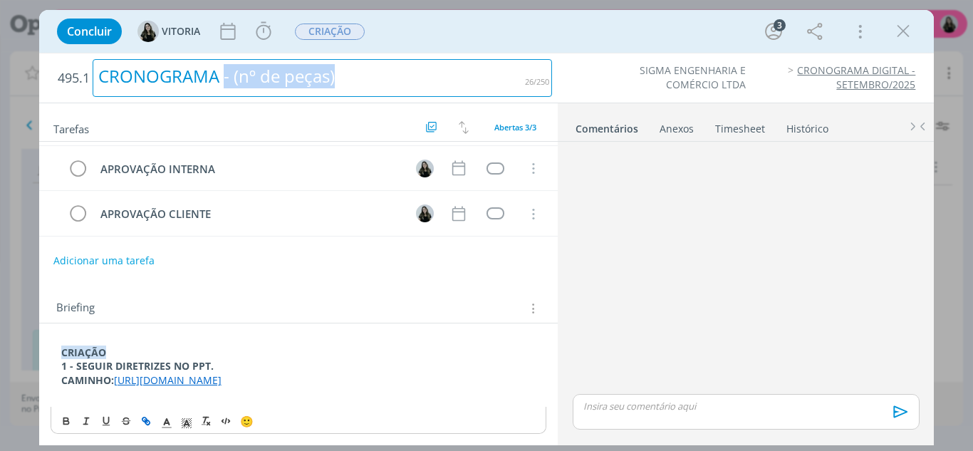
drag, startPoint x: 383, startPoint y: 79, endPoint x: 224, endPoint y: 76, distance: 158.9
click at [224, 76] on div "CRONOGRAMA - (nº de peças)" at bounding box center [323, 78] width 460 height 38
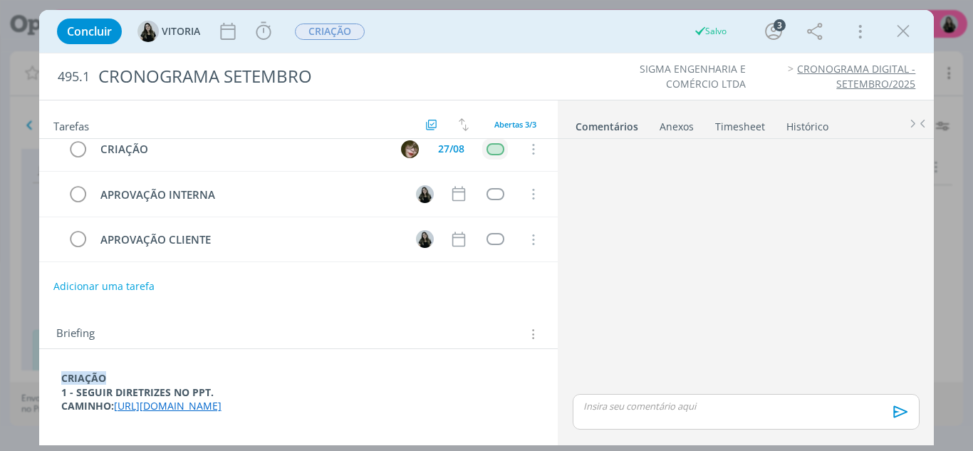
drag, startPoint x: 157, startPoint y: 410, endPoint x: 53, endPoint y: 397, distance: 105.6
click at [53, 397] on div "CRIAÇÃO 1 - SEGUIR DIRETRIZES NO PPT. CAMINHO: https://docs.google.com/presenta…" at bounding box center [299, 399] width 497 height 67
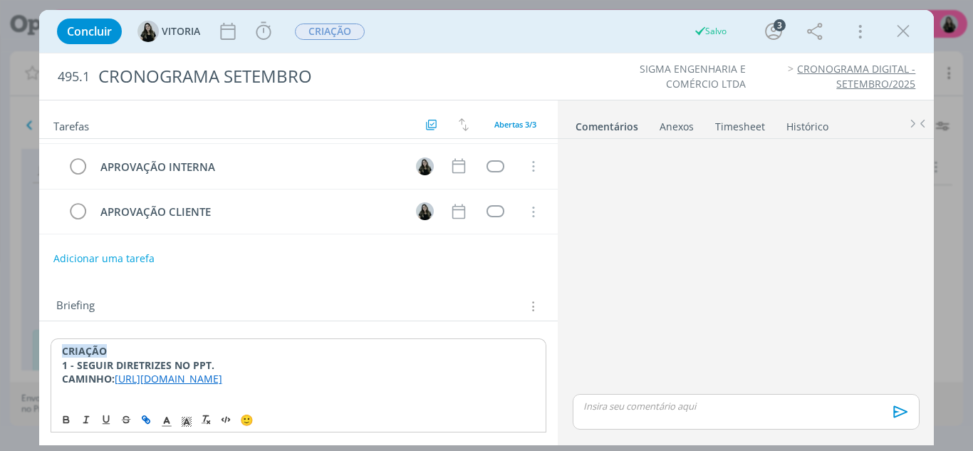
scroll to position [68, 0]
drag, startPoint x: 79, startPoint y: 373, endPoint x: 63, endPoint y: 370, distance: 16.8
click at [63, 372] on p "CAMINHO: https://docs.google.com/presentation/d/1mJRaDEsNHFzRnv6sQOrHjRAifrgRdK…" at bounding box center [299, 379] width 474 height 14
drag, startPoint x: 58, startPoint y: 361, endPoint x: 193, endPoint y: 406, distance: 142.0
click at [137, 383] on div "CRIAÇÃO 1 - SEGUIR DIRETRIZES NO PPT. CAMINHO: https://docs.google.com/presenta…" at bounding box center [299, 372] width 497 height 68
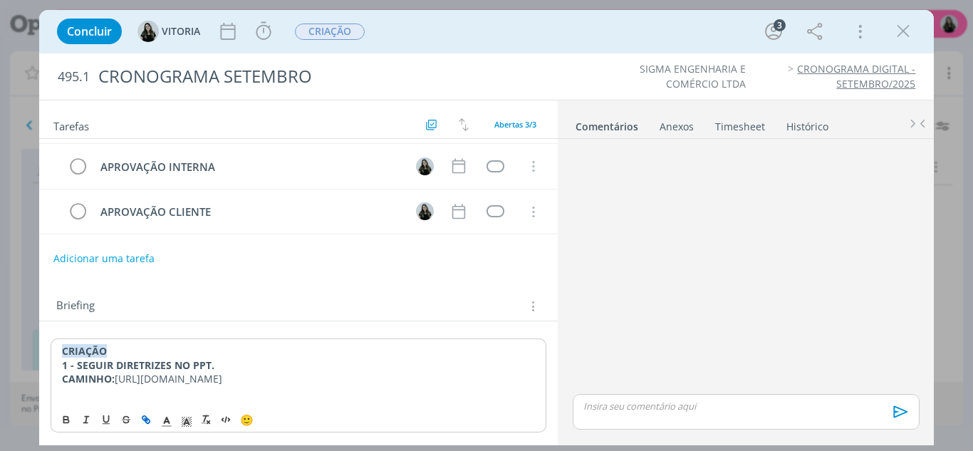
click at [147, 415] on icon "dialog" at bounding box center [145, 419] width 11 height 11
type input "https://docs.google.com/presentation/d/1mJRaDEsNHFzRnv6sQOrHjRAifrgRdKfohKvViHT…"
click at [365, 344] on link "dialog" at bounding box center [366, 351] width 41 height 14
click at [222, 372] on link "https://docs.google.com/presentation/d/1mJRaDEsNHFzRnv6sQOrHjRAifrgRdKfohKvViHT…" at bounding box center [169, 379] width 108 height 14
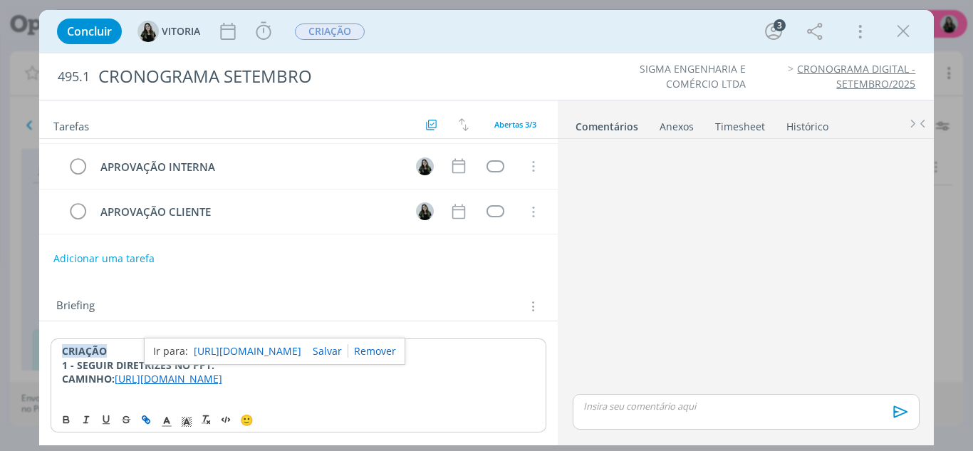
click at [243, 342] on link "https://docs.google.com/presentation/d/1mJRaDEsNHFzRnv6sQOrHjRAifrgRdKfohKvViHT…" at bounding box center [248, 351] width 108 height 19
click at [898, 33] on icon "dialog" at bounding box center [903, 31] width 21 height 21
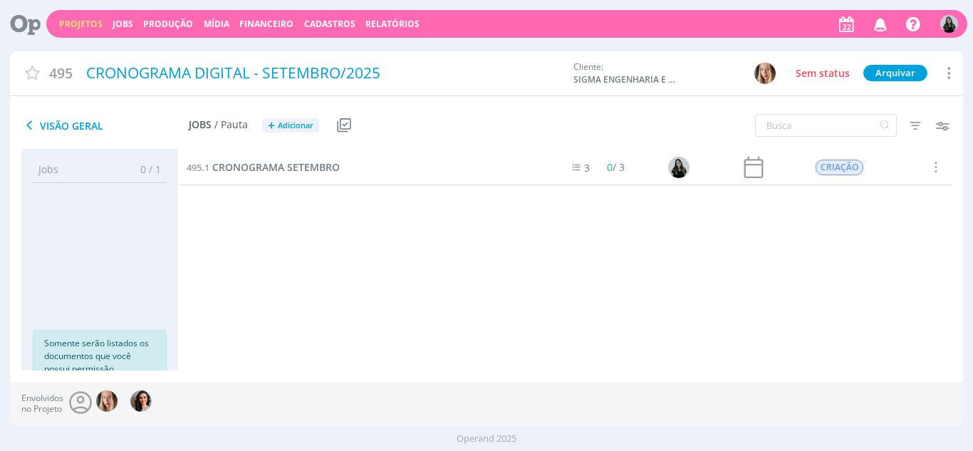
click at [881, 25] on icon "button" at bounding box center [881, 23] width 25 height 24
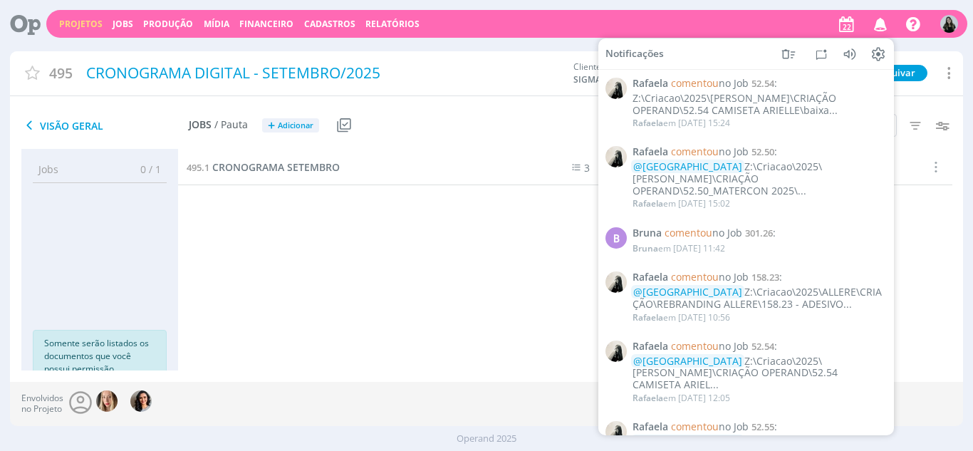
click at [517, 243] on div "495.1 CRONOGRAMA SETEMBRO 3 0 / 3 CRIAÇÃO Selecionar Concluir Cancelar Iniciar …" at bounding box center [565, 246] width 775 height 192
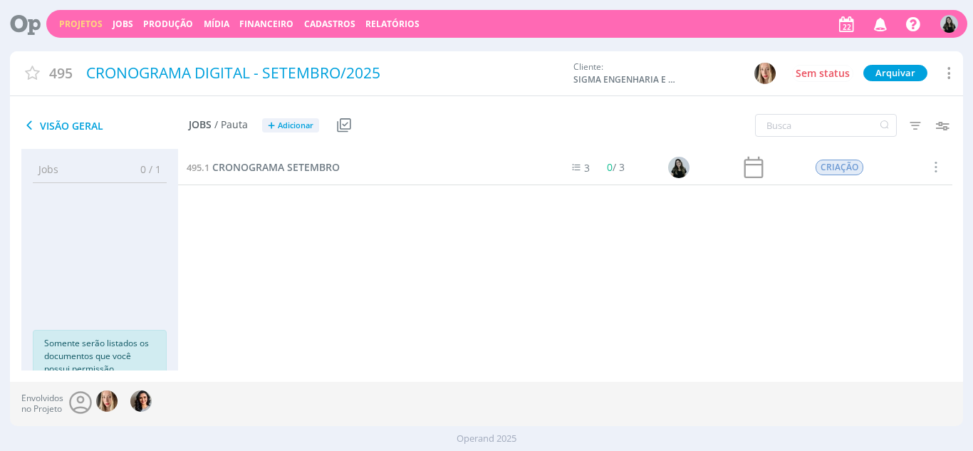
click at [61, 19] on link "Projetos" at bounding box center [80, 24] width 43 height 12
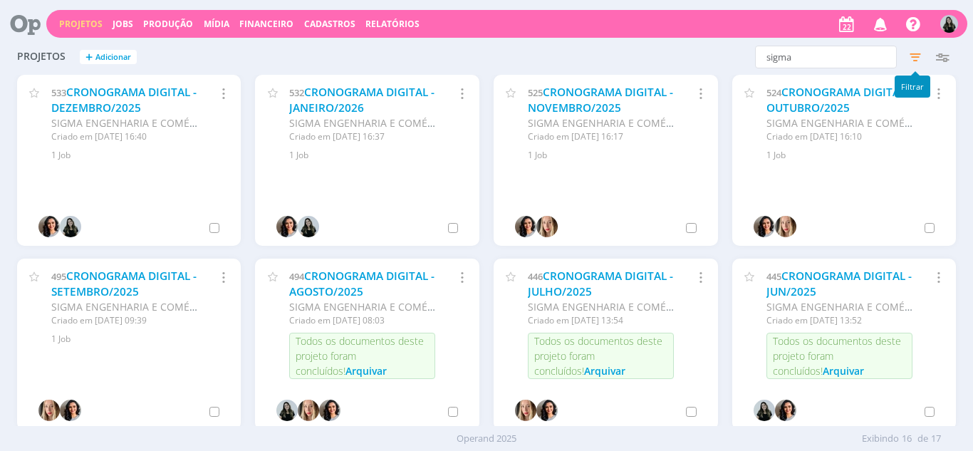
click at [849, 44] on div "Projetos + Adicionar sigma Filtros Filtrar Limpar sigma Status Clientes Selecio…" at bounding box center [487, 58] width 954 height 36
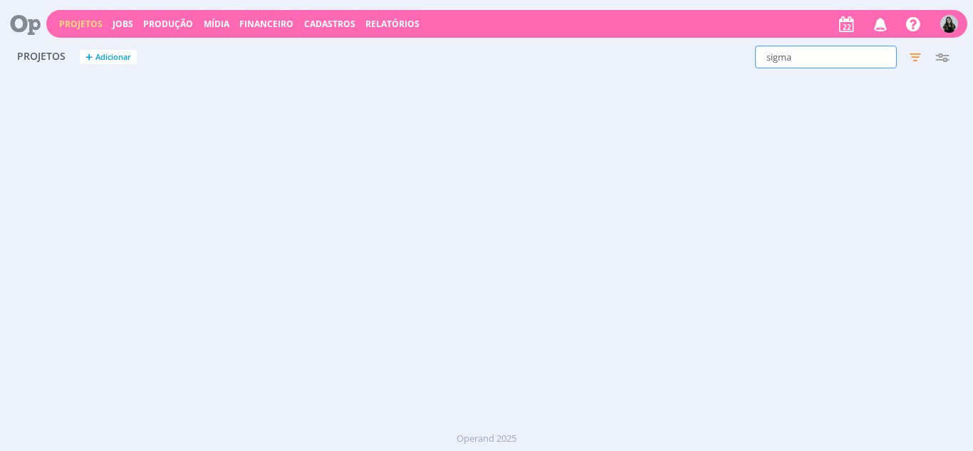
click at [836, 58] on input "sigma" at bounding box center [826, 57] width 142 height 23
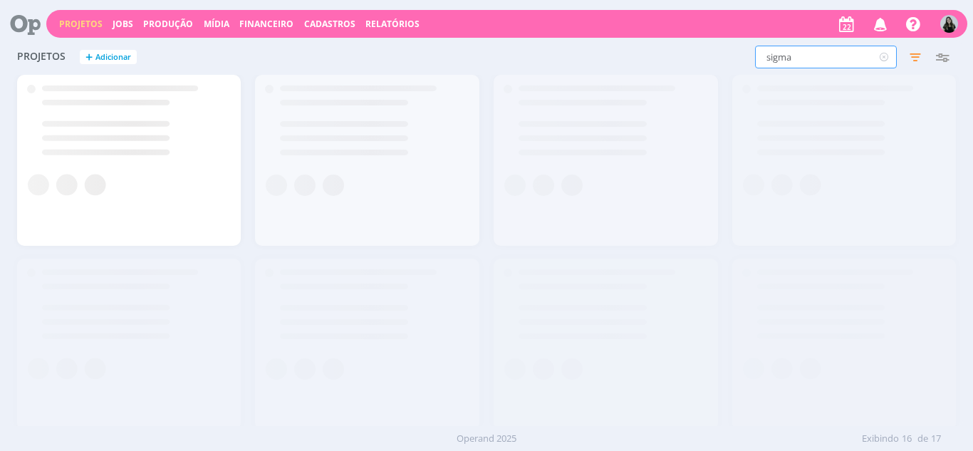
click at [836, 58] on input "sigma" at bounding box center [826, 57] width 142 height 23
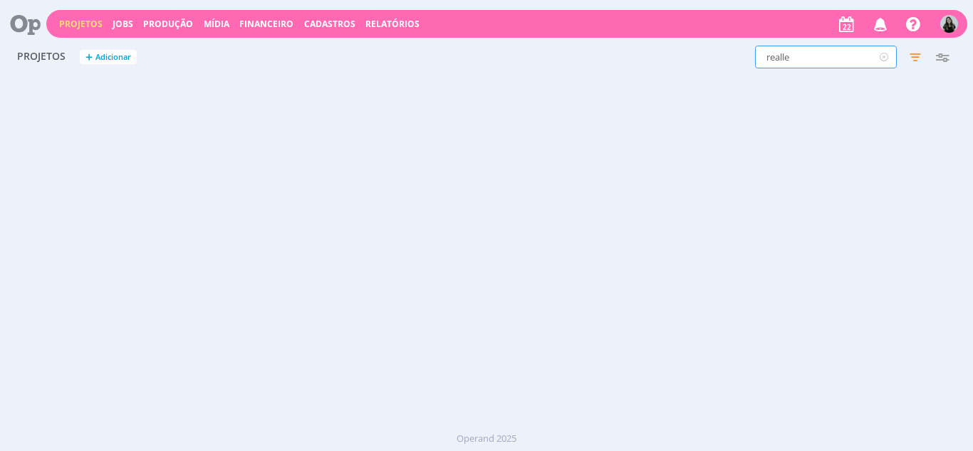
click at [836, 58] on input "realle" at bounding box center [826, 57] width 142 height 23
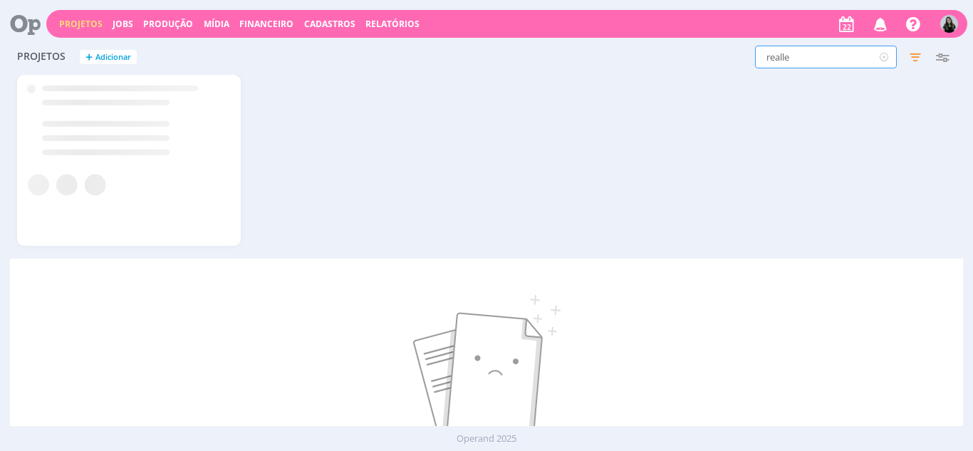
click at [836, 58] on input "realle" at bounding box center [826, 57] width 142 height 23
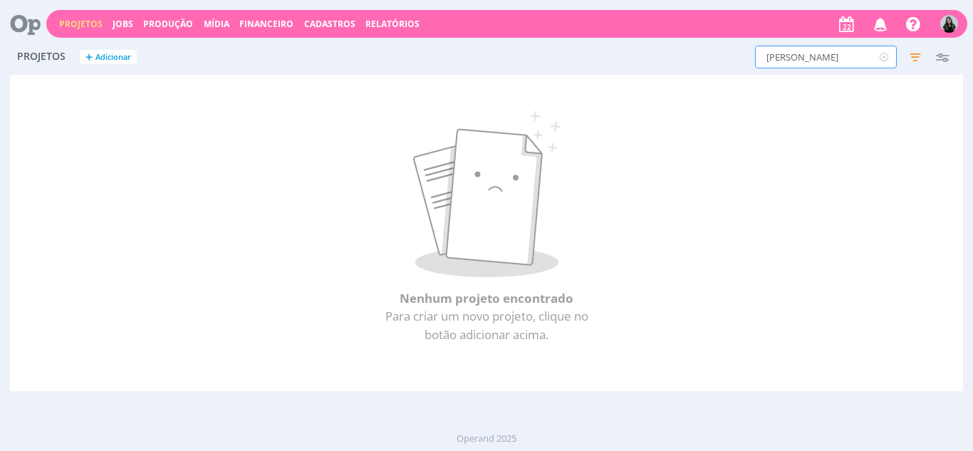
type input "carmelo"
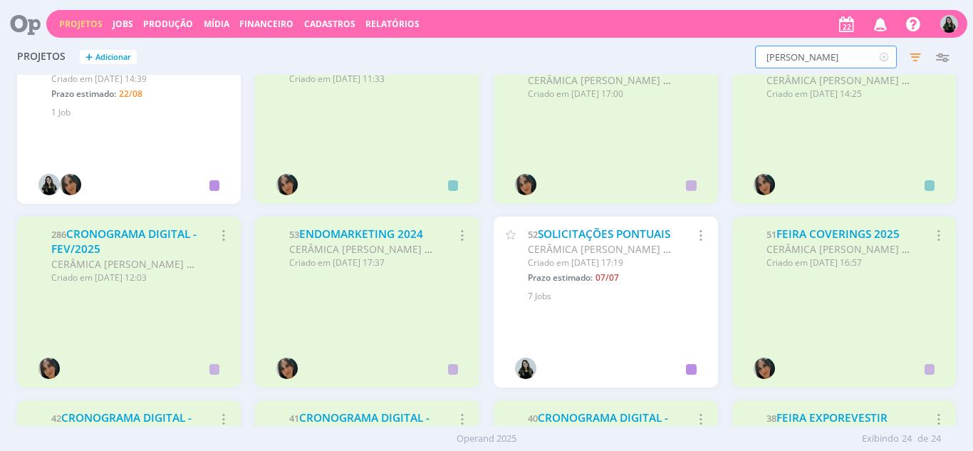
scroll to position [592, 0]
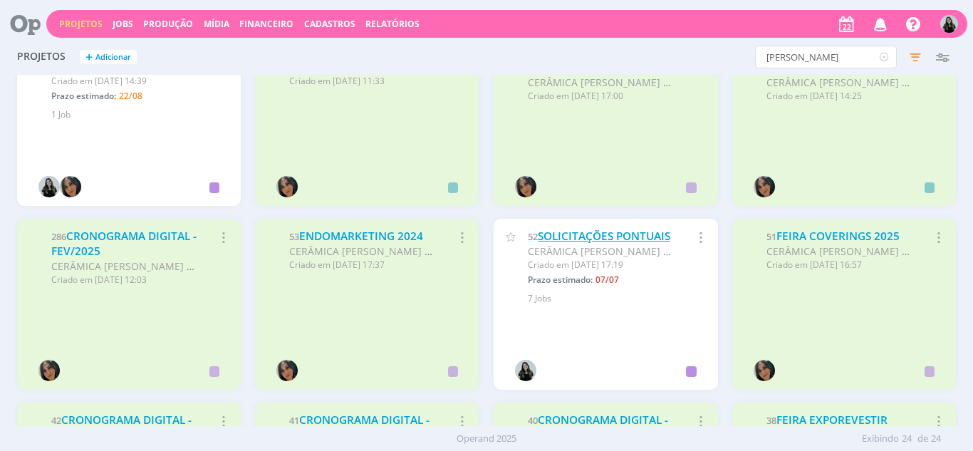
click at [579, 244] on link "SOLICITAÇÕES PONTUAIS" at bounding box center [604, 236] width 133 height 15
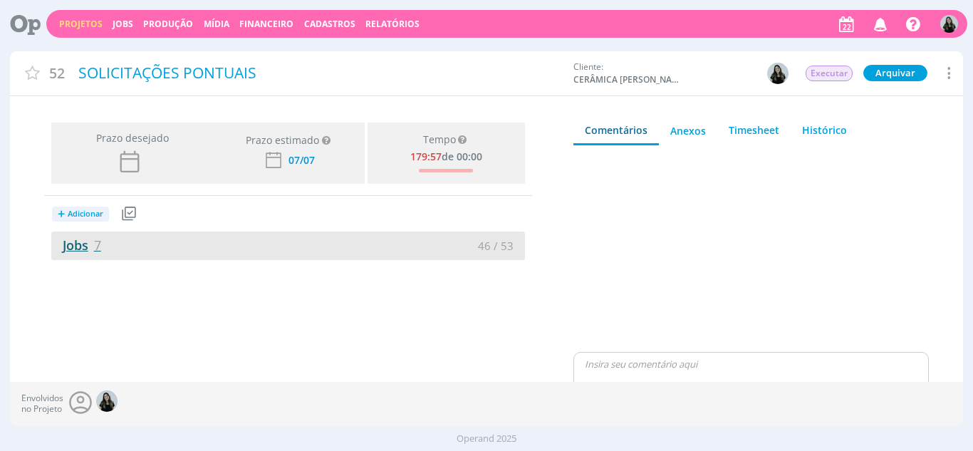
click at [83, 245] on link "Jobs 7" at bounding box center [76, 245] width 50 height 17
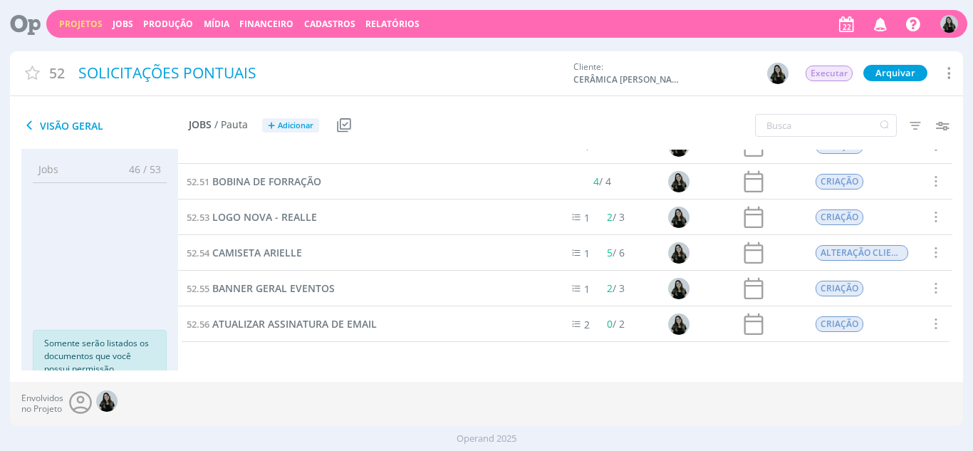
scroll to position [57, 0]
click at [299, 219] on span "LOGO NOVA - REALLE" at bounding box center [264, 217] width 105 height 14
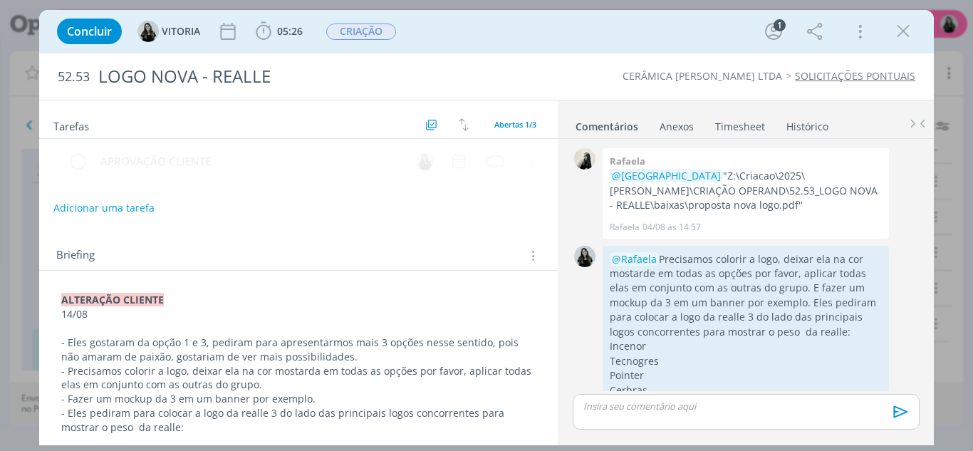
scroll to position [148, 0]
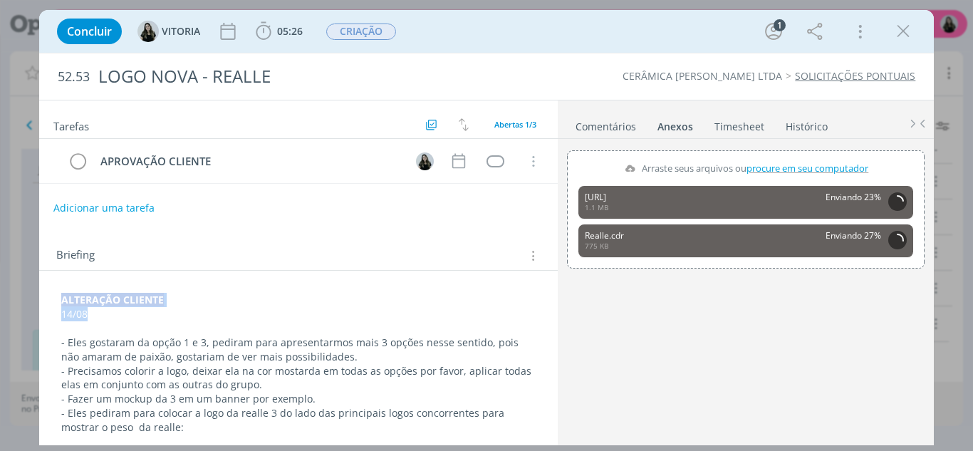
drag, startPoint x: 89, startPoint y: 311, endPoint x: 59, endPoint y: 296, distance: 33.5
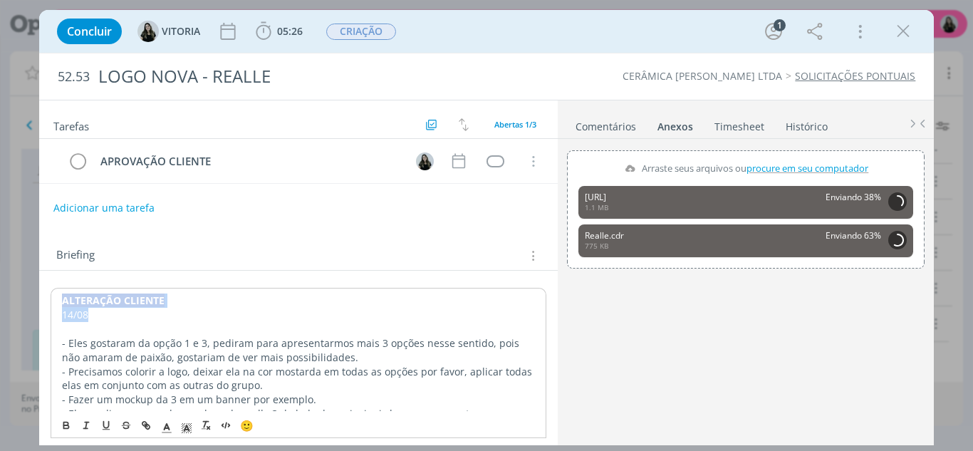
copy div "ALTERAÇÃO CLIENTE 14/08"
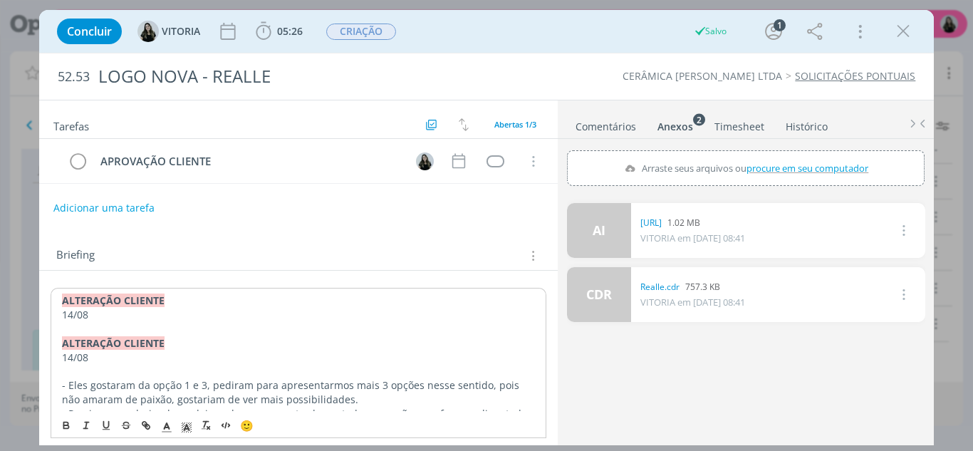
click at [71, 319] on p "14/08" at bounding box center [299, 315] width 474 height 14
click at [128, 319] on p "18/08" at bounding box center [299, 315] width 474 height 14
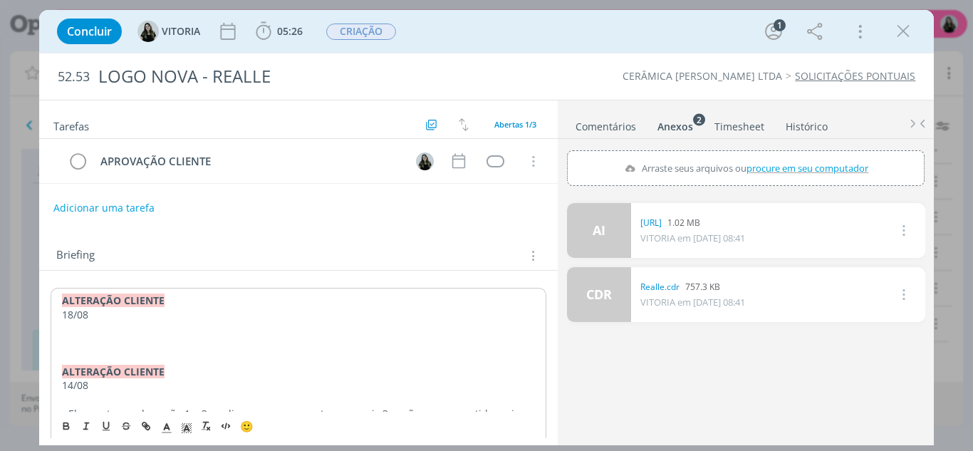
click at [70, 314] on p "18/08" at bounding box center [299, 315] width 474 height 14
click at [76, 328] on p "dialog" at bounding box center [299, 329] width 474 height 14
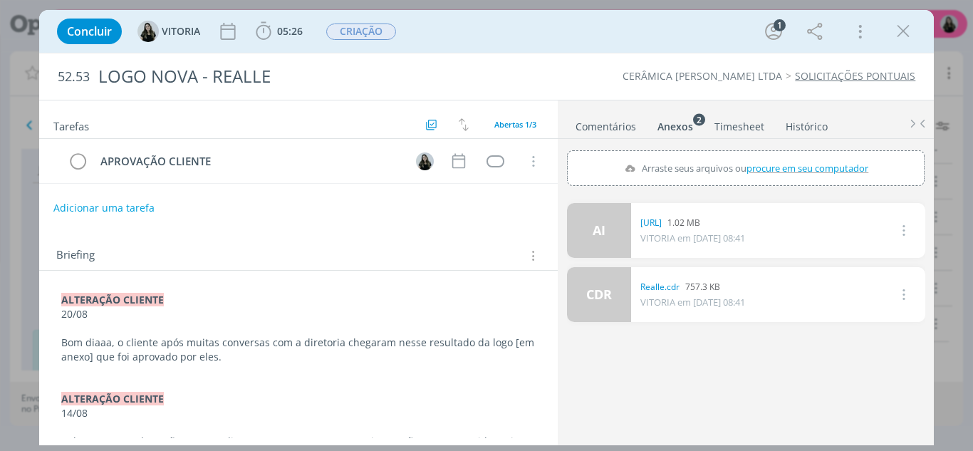
click at [249, 347] on p "Bom diaaa, o cliente após muitas conversas com a diretoria chegaram nesse resul…" at bounding box center [298, 350] width 475 height 29
click at [249, 358] on p "Bom diaaa, o cliente após muitas conversas com a diretoria chegaram nesse resul…" at bounding box center [298, 350] width 475 height 29
click at [398, 356] on p "Bom diaaa, o cliente após muitas conversas com a diretoria chegaram nesse resul…" at bounding box center [298, 350] width 475 height 29
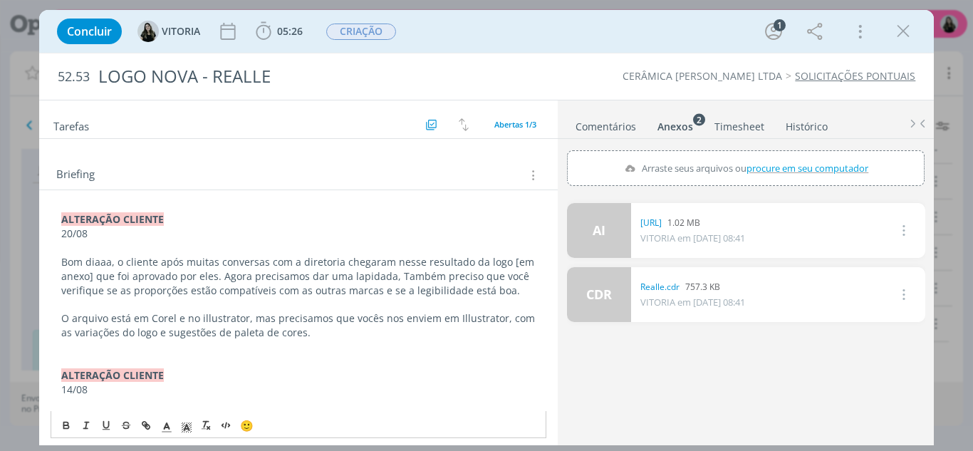
scroll to position [80, 0]
drag, startPoint x: 489, startPoint y: 275, endPoint x: 391, endPoint y: 273, distance: 97.6
click at [391, 273] on p "Bom diaaa, o cliente após muitas conversas com a diretoria chegaram nesse resul…" at bounding box center [298, 277] width 475 height 43
click at [477, 279] on p "Bom diaaa, o cliente após muitas conversas com a diretoria chegaram nesse resul…" at bounding box center [298, 277] width 475 height 43
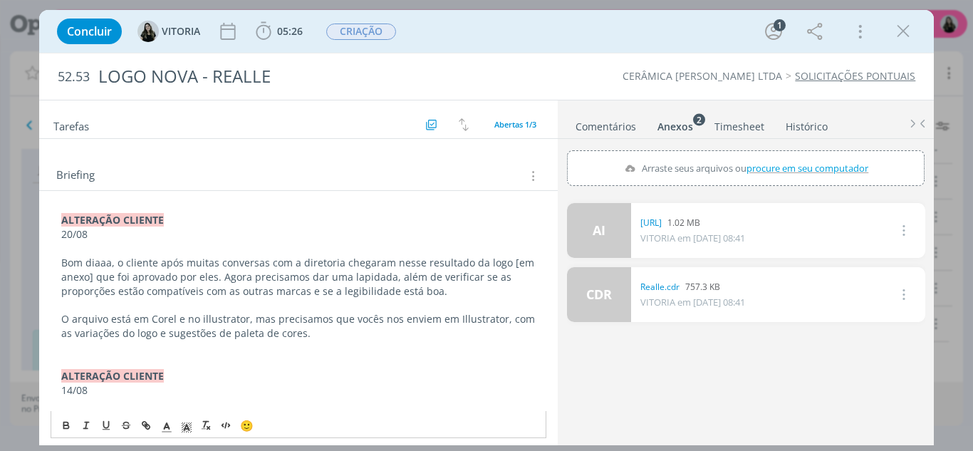
click at [444, 295] on p "Bom diaaa, o cliente após muitas conversas com a diretoria chegaram nesse resul…" at bounding box center [298, 277] width 475 height 43
click at [336, 333] on p "O arquivo está em Corel e no illustrator, mas precisamos que vocês nos enviem e…" at bounding box center [298, 326] width 475 height 29
click at [366, 319] on p "O arquivo está em Corel e no illustrator, mas precisamos que vocês nos enviem e…" at bounding box center [298, 326] width 475 height 29
click at [340, 318] on p "O arquivo está em Corel e no illustrator, mas precisamos nos enviem em Illustra…" at bounding box center [298, 326] width 475 height 29
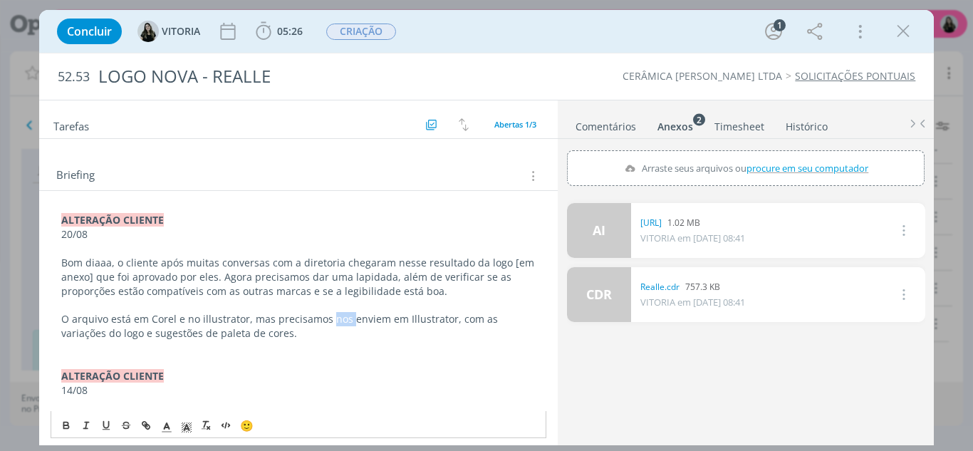
click at [340, 318] on p "O arquivo está em Corel e no illustrator, mas precisamos nos enviem em Illustra…" at bounding box center [298, 326] width 475 height 29
click at [361, 318] on p "O arquivo está em Corel e no illustrator, mas precisamos enviem em Illustrator,…" at bounding box center [298, 326] width 475 height 29
click at [351, 346] on p "dialog" at bounding box center [298, 348] width 475 height 14
click at [350, 338] on p "O arquivo está em Corel e no illustrator, mas precisamos enviar em Illustrator,…" at bounding box center [298, 326] width 475 height 29
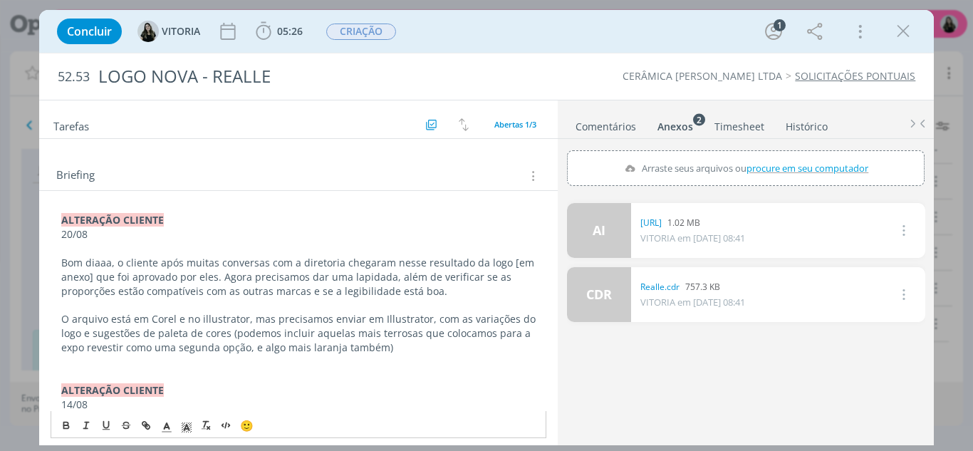
scroll to position [0, 0]
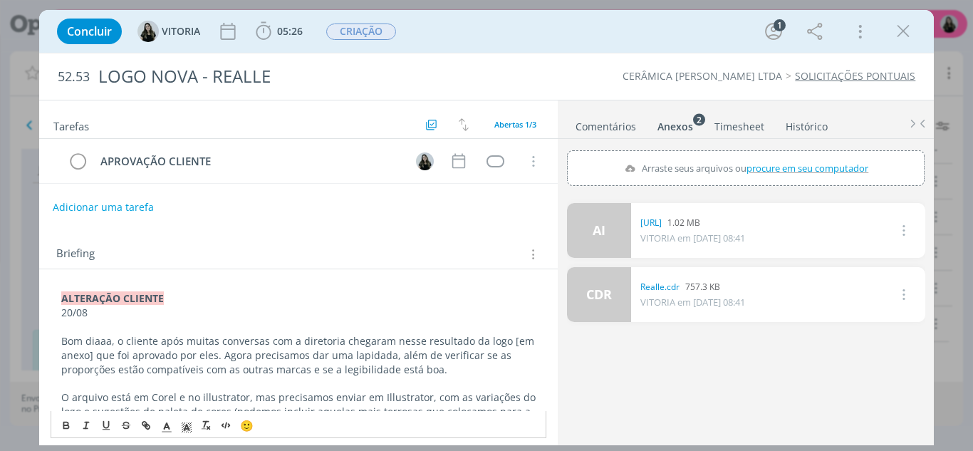
click at [149, 204] on button "Adicionar uma tarefa" at bounding box center [103, 207] width 101 height 24
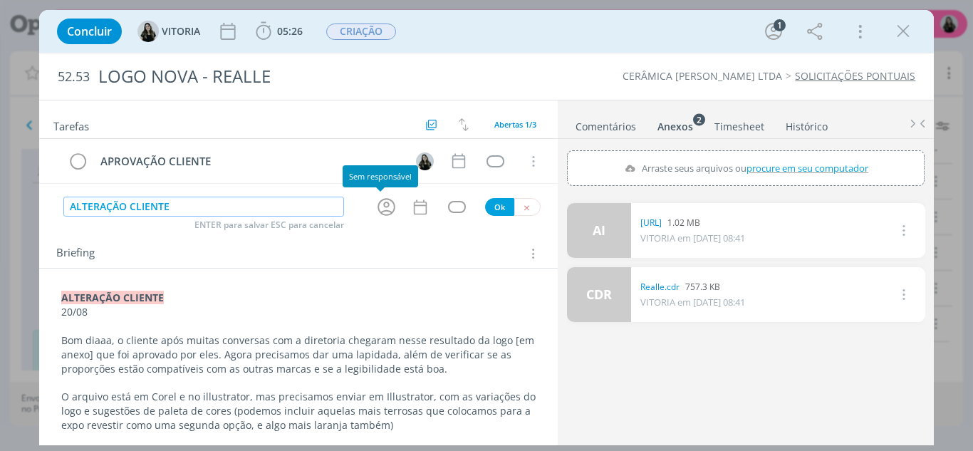
click at [387, 207] on icon "dialog" at bounding box center [387, 207] width 22 height 22
type input "ALTERAÇÃO CLIENTE"
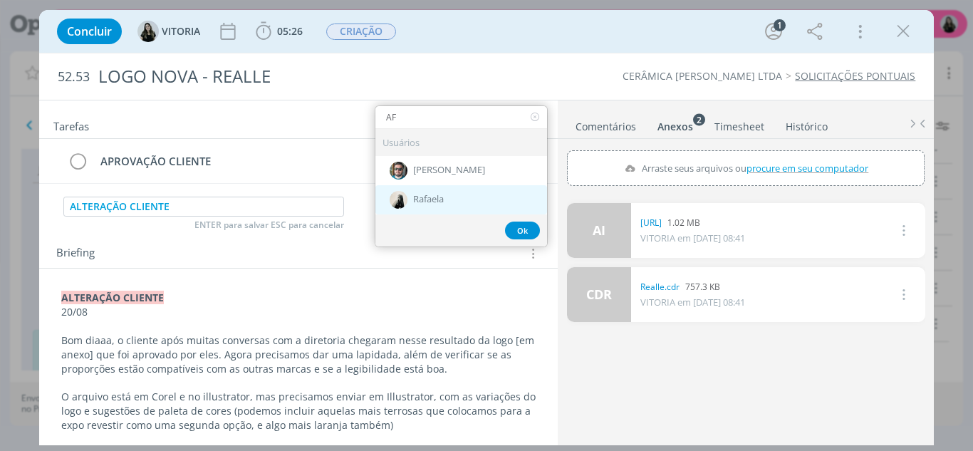
type input "AF"
click at [399, 208] on div "dialog" at bounding box center [399, 200] width 18 height 18
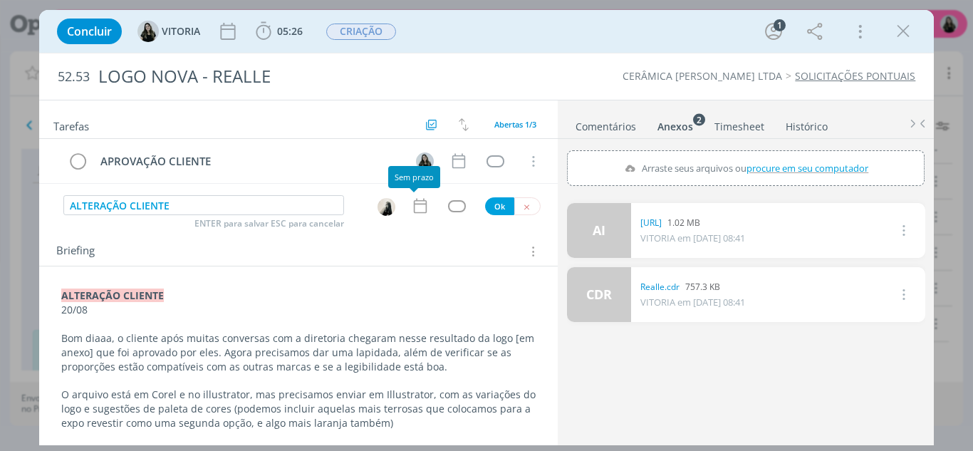
click at [417, 202] on icon "dialog" at bounding box center [420, 206] width 19 height 19
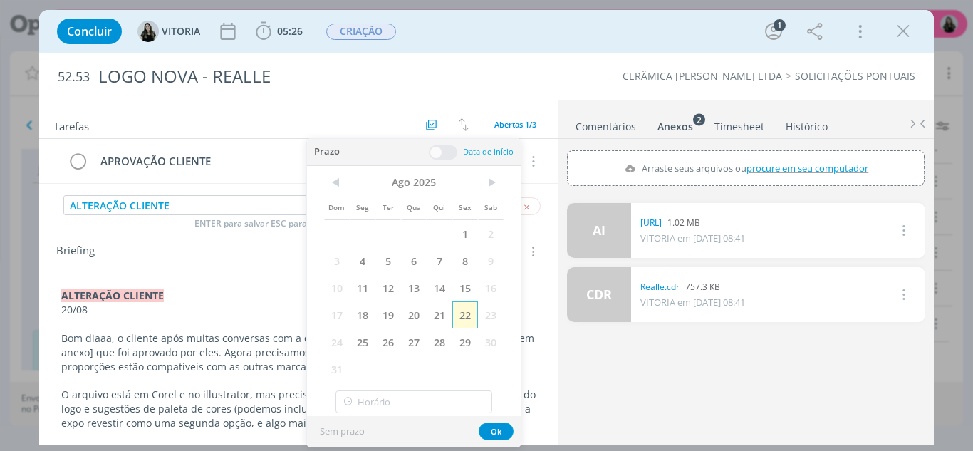
click at [464, 311] on span "22" at bounding box center [465, 314] width 26 height 27
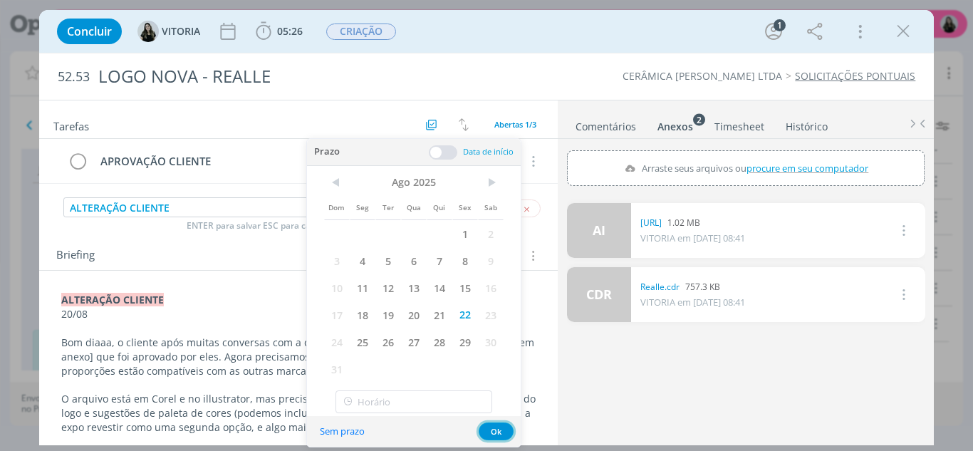
click at [503, 436] on button "Ok" at bounding box center [496, 432] width 35 height 18
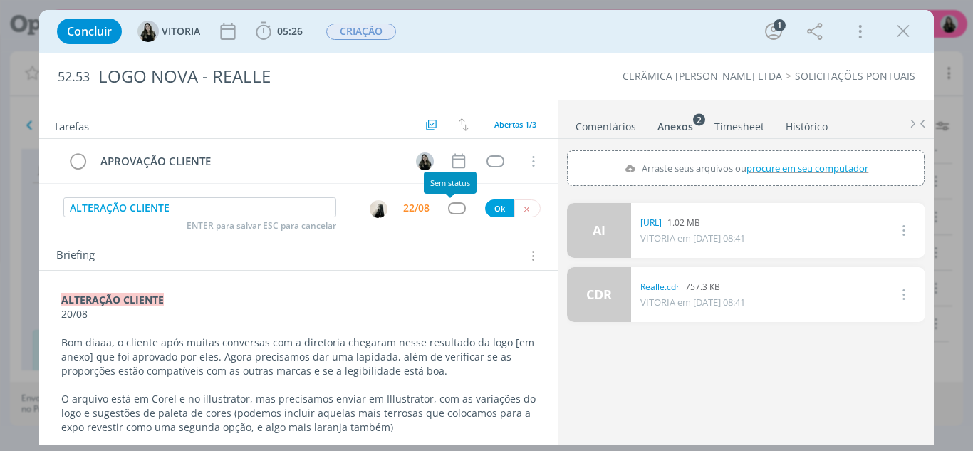
click at [449, 204] on div "dialog" at bounding box center [457, 208] width 18 height 12
type input "LIB"
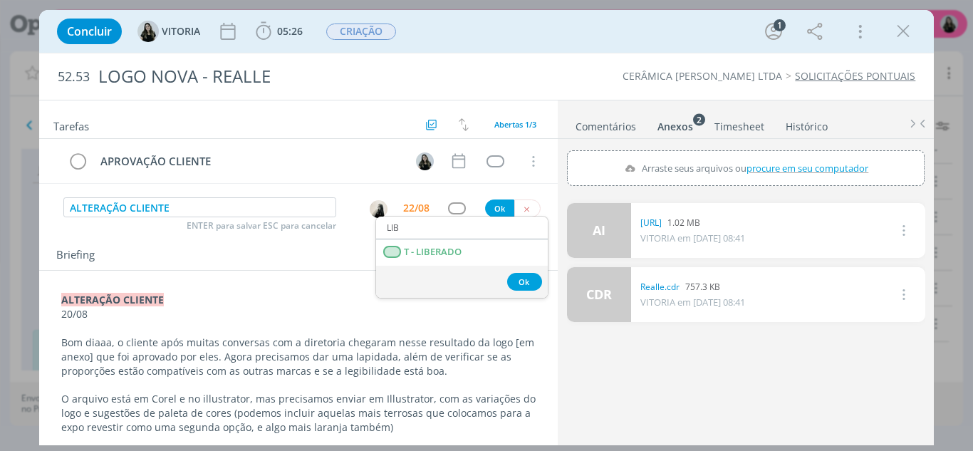
click at [438, 269] on div "Ok" at bounding box center [462, 282] width 172 height 32
click at [434, 251] on span "T - LIBERADO" at bounding box center [433, 252] width 58 height 11
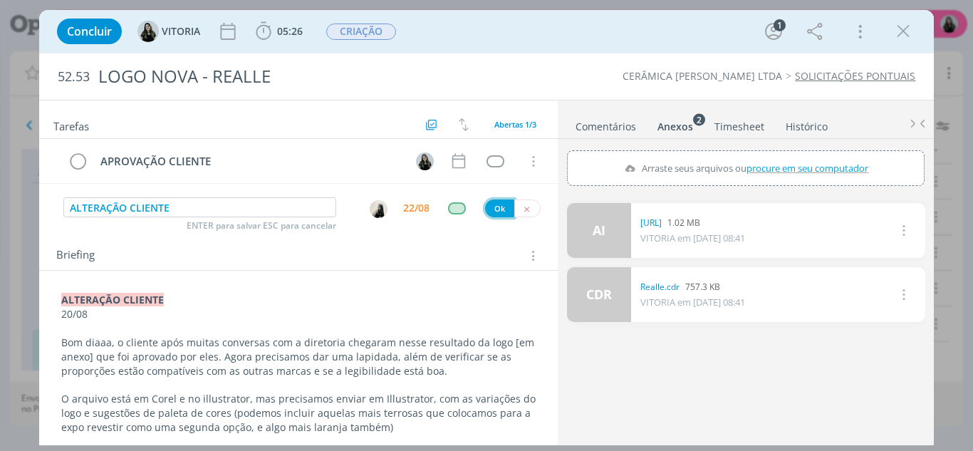
click at [490, 207] on button "Ok" at bounding box center [499, 209] width 29 height 18
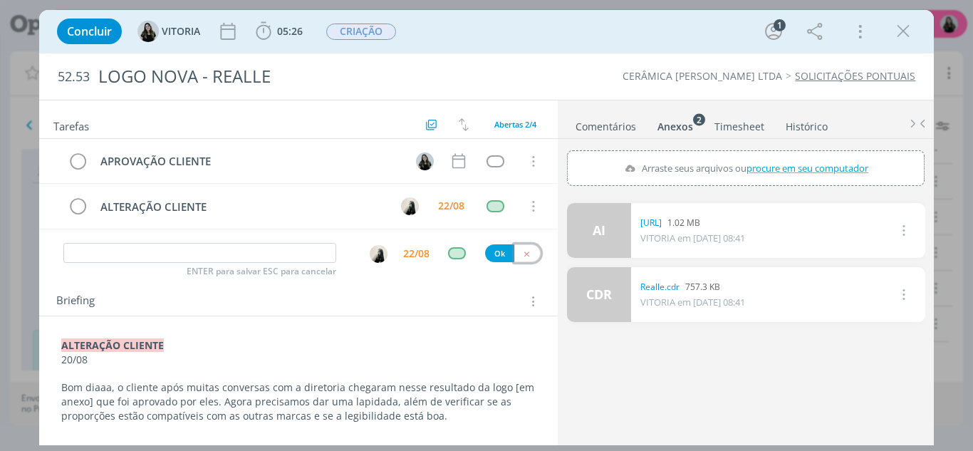
click at [522, 244] on button "dialog" at bounding box center [527, 253] width 26 height 18
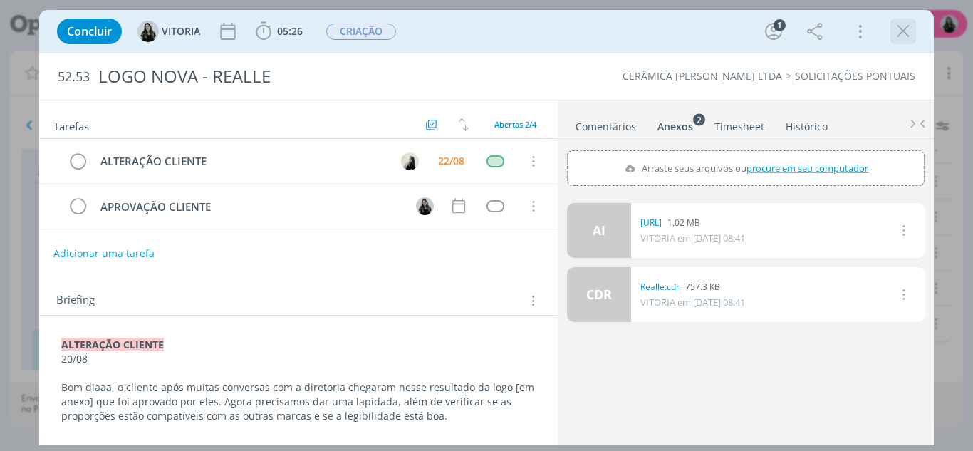
click at [908, 31] on icon "dialog" at bounding box center [903, 31] width 21 height 21
